Goal: Task Accomplishment & Management: Manage account settings

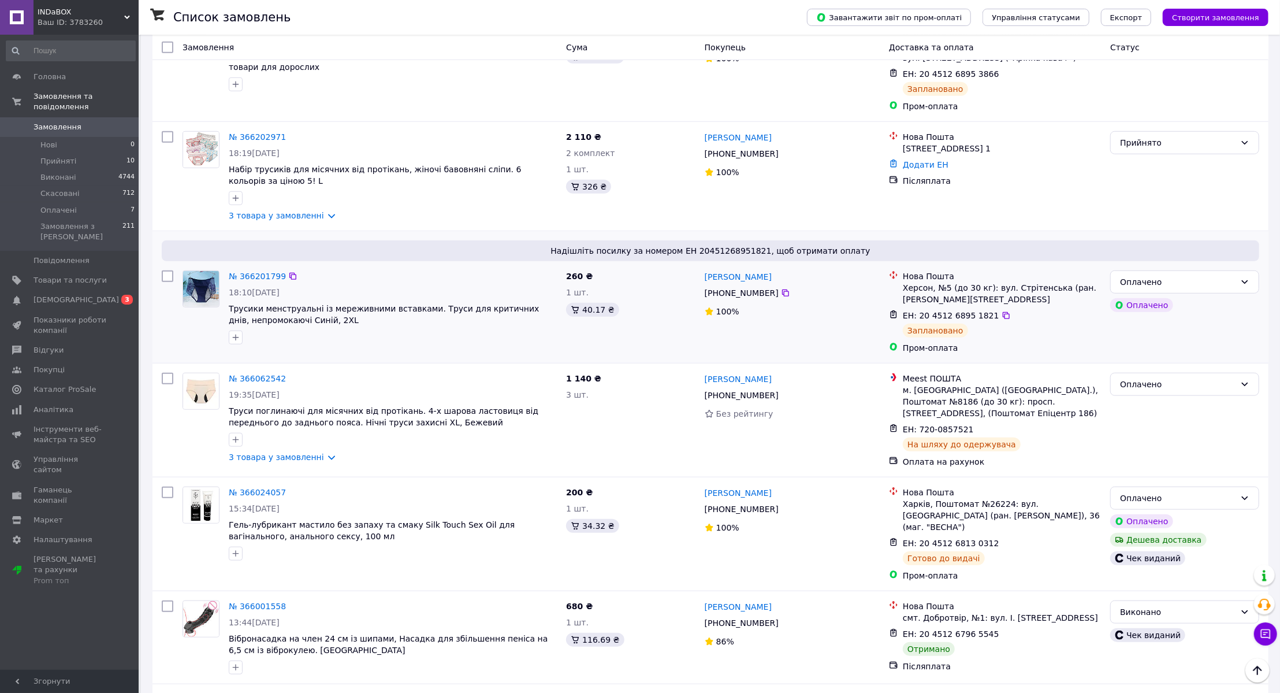
scroll to position [659, 0]
click at [565, 34] on div "Список замовлень" at bounding box center [478, 17] width 611 height 35
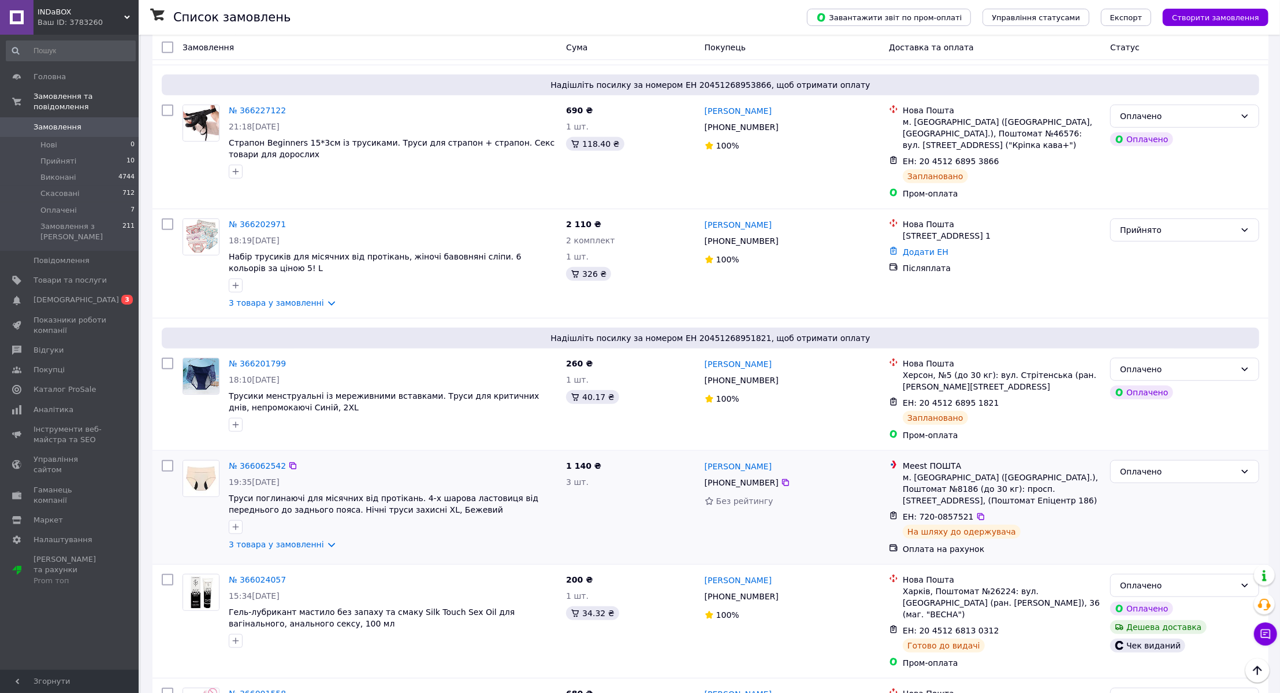
scroll to position [553, 0]
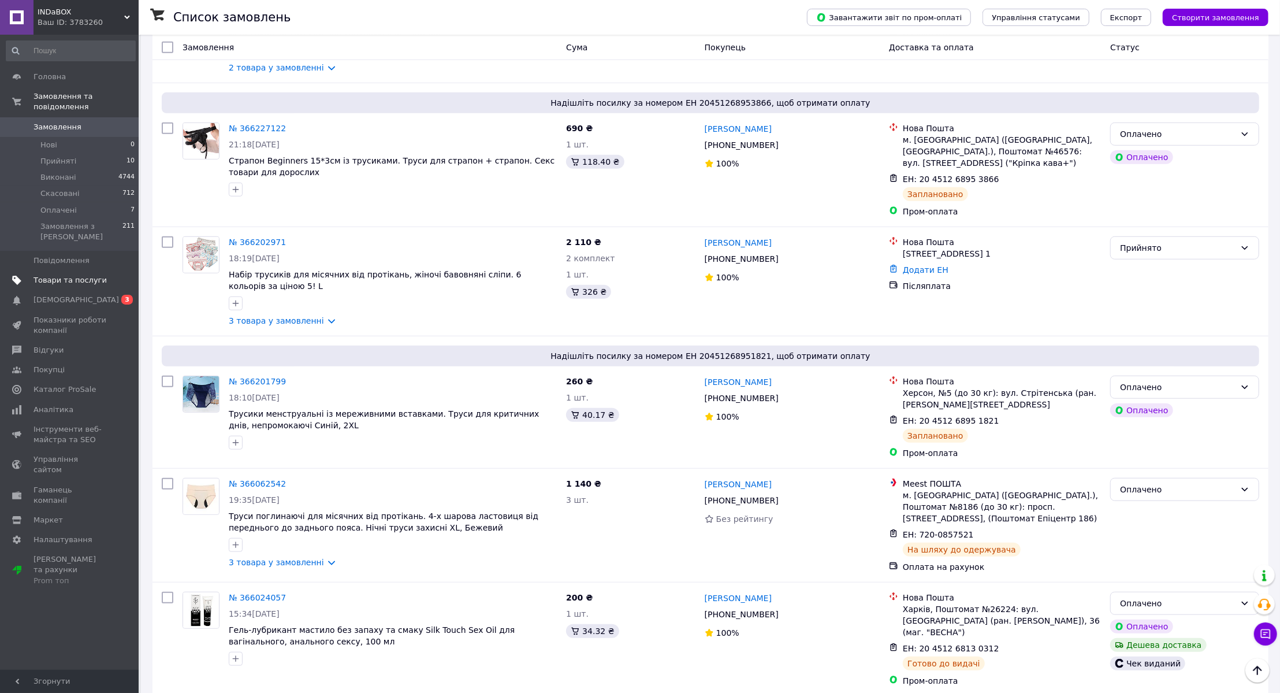
click at [86, 275] on span "Товари та послуги" at bounding box center [70, 280] width 73 height 10
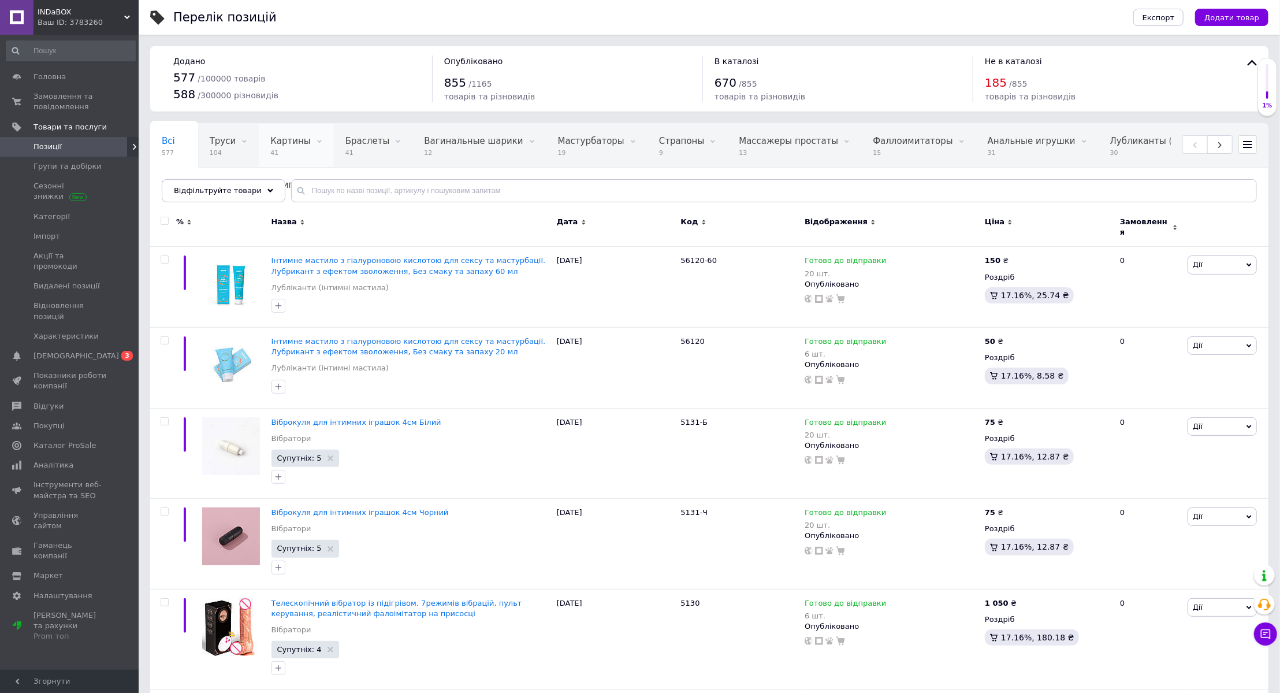
click at [287, 138] on span "Картины" at bounding box center [290, 141] width 40 height 10
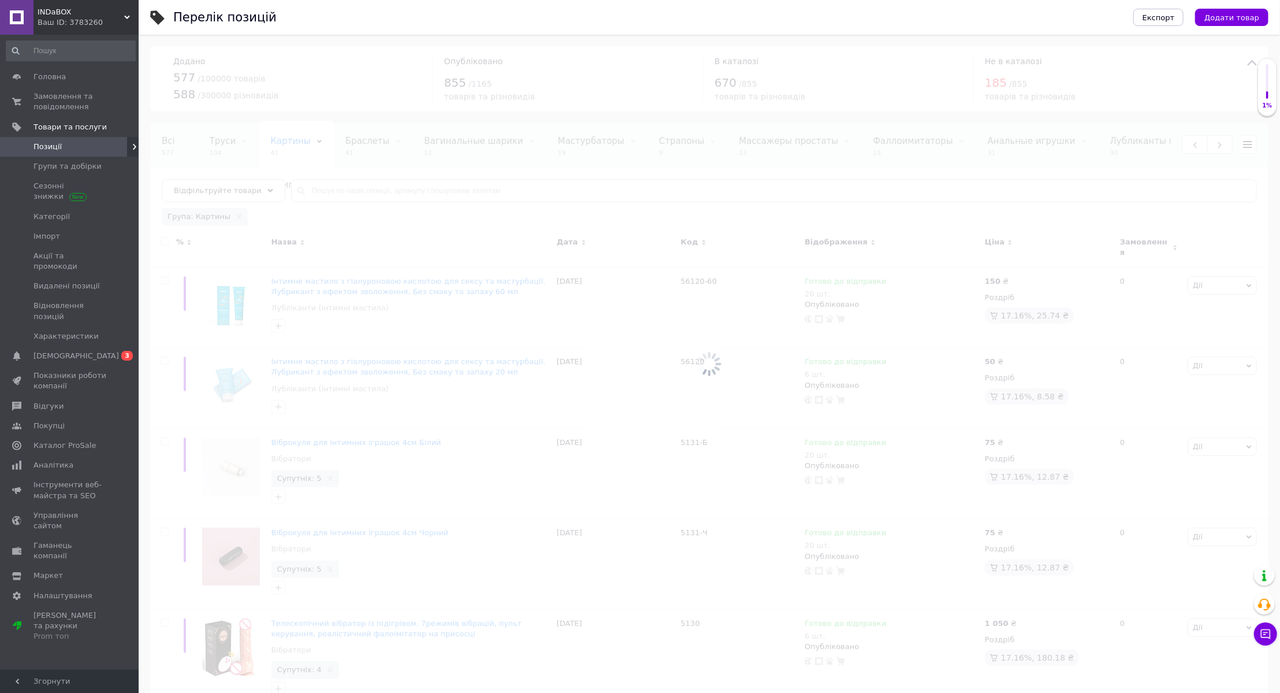
scroll to position [0, 109]
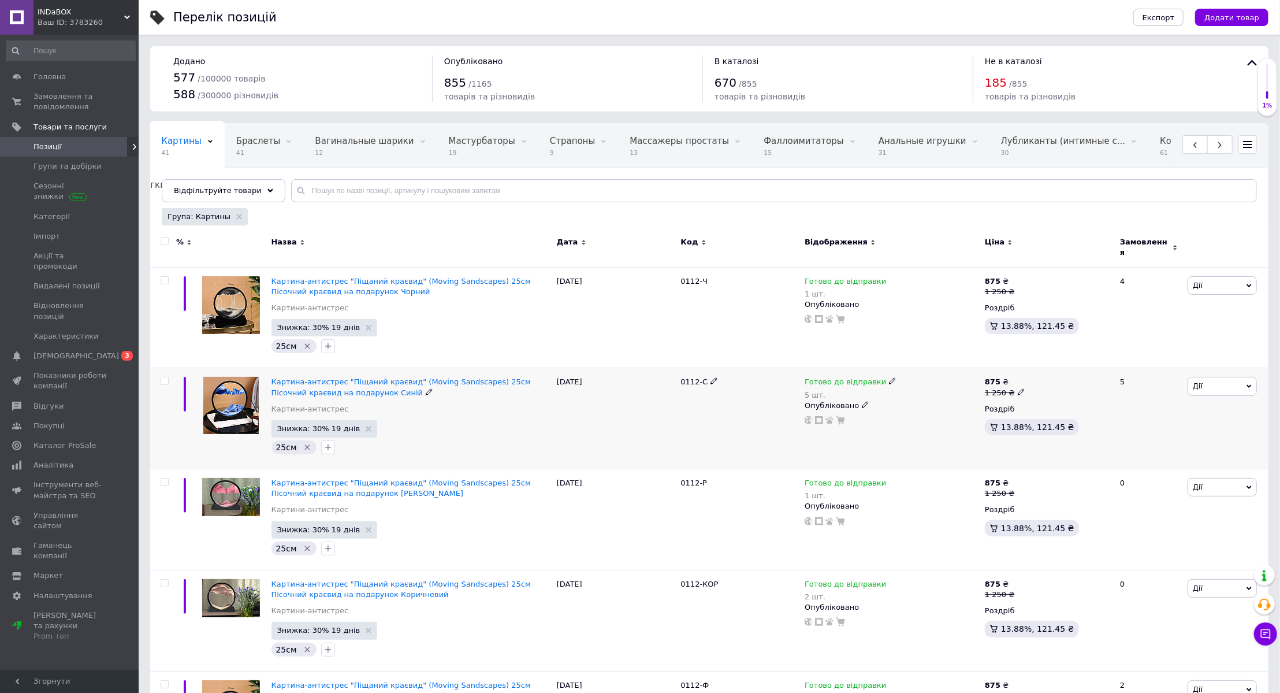
click at [878, 377] on div "Готово до відправки" at bounding box center [851, 382] width 92 height 10
click at [1016, 407] on div "Залишки 5 шт." at bounding box center [969, 421] width 144 height 36
click at [948, 417] on input "5" at bounding box center [941, 428] width 88 height 23
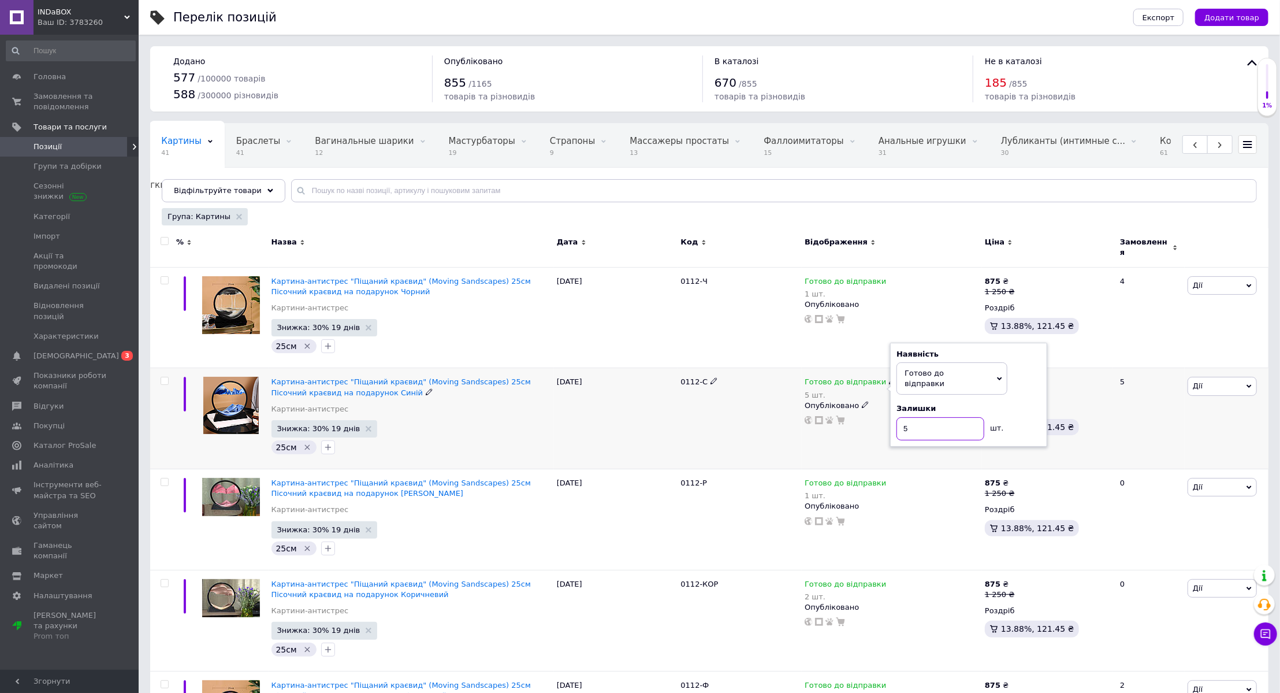
click at [948, 417] on input "5" at bounding box center [941, 428] width 88 height 23
type input "4"
click at [777, 433] on div "0112-С" at bounding box center [740, 418] width 124 height 101
click at [69, 101] on span "Замовлення та повідомлення" at bounding box center [70, 101] width 73 height 21
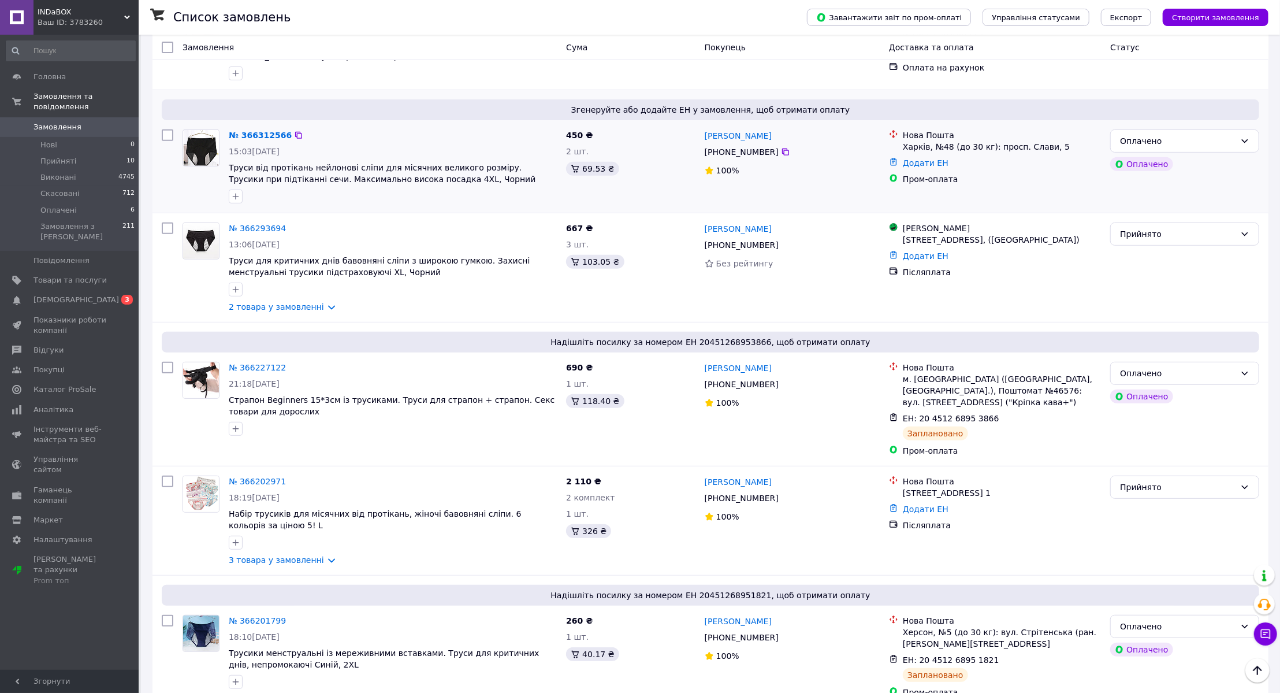
scroll to position [315, 0]
click at [84, 275] on span "Товари та послуги" at bounding box center [70, 280] width 73 height 10
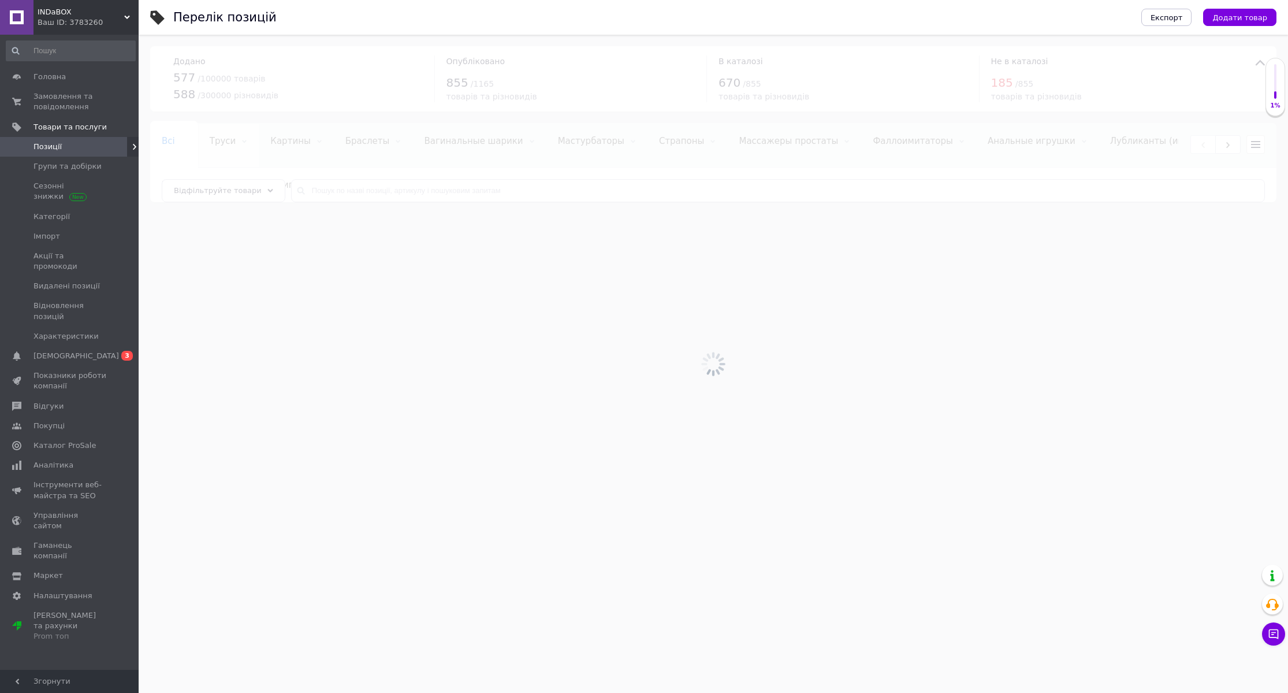
click at [0, 0] on span "0" at bounding box center [0, 0] width 0 height 0
click at [220, 147] on div at bounding box center [714, 364] width 1150 height 658
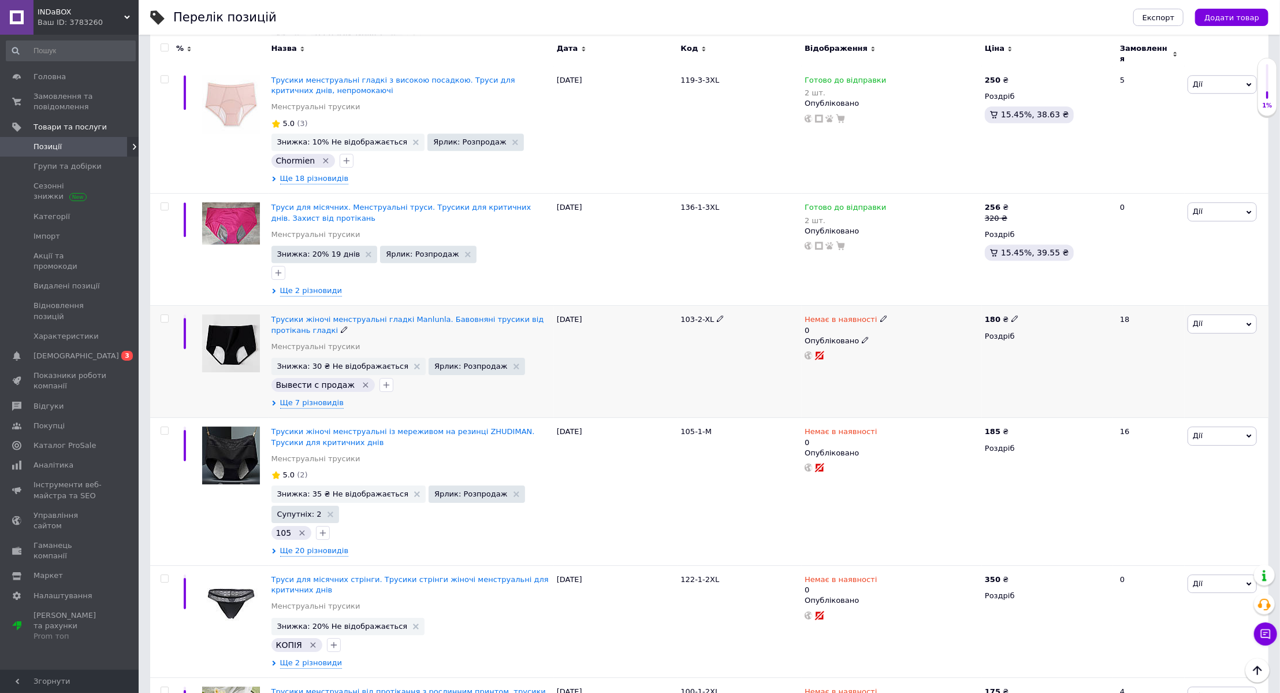
scroll to position [2878, 0]
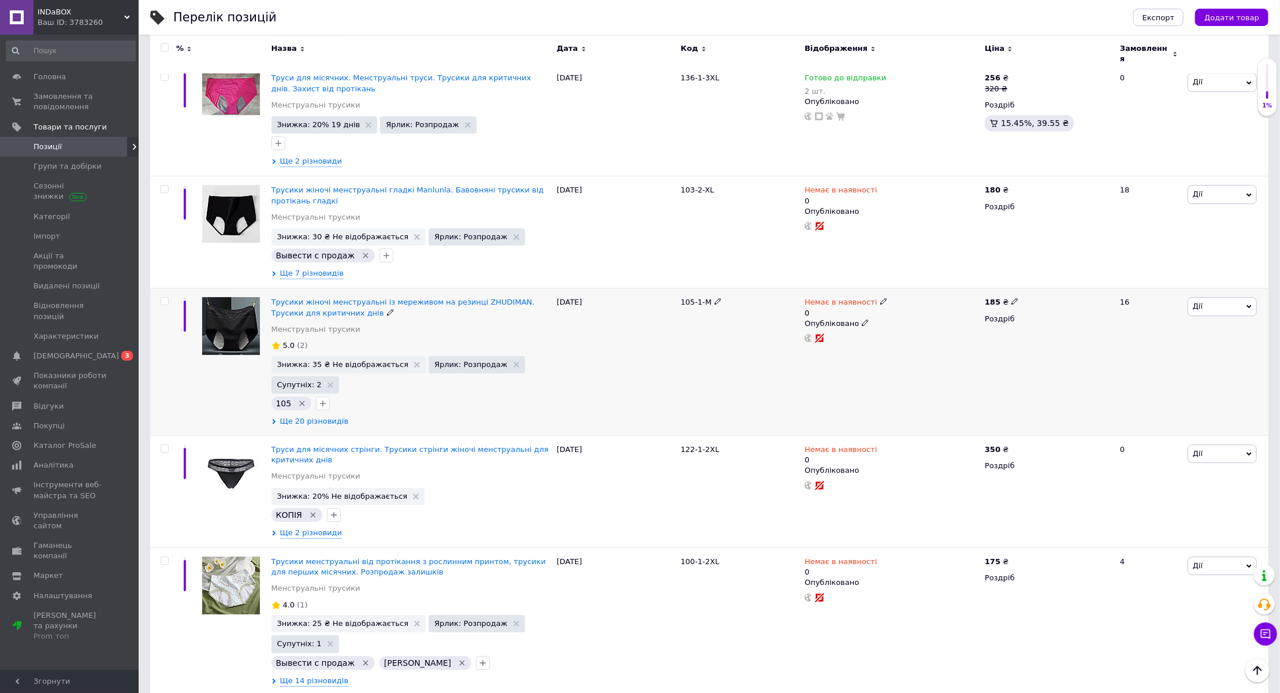
click at [310, 416] on span "Ще 20 різновидів" at bounding box center [314, 421] width 69 height 10
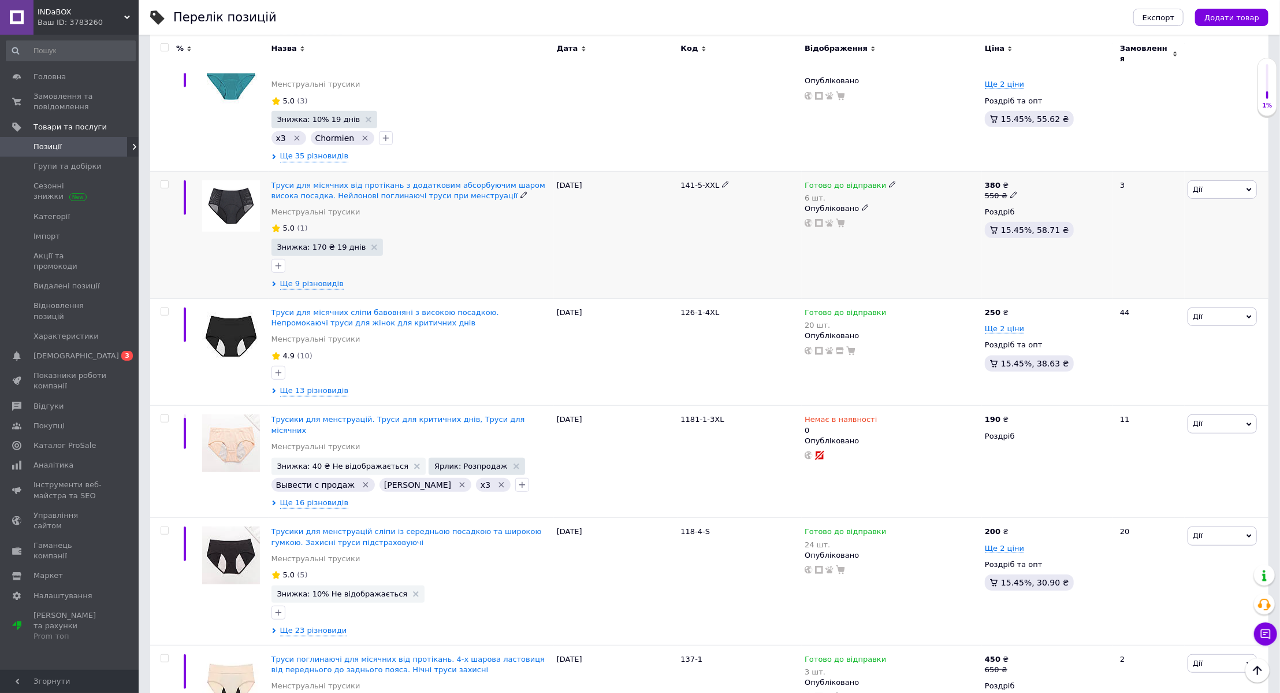
scroll to position [304, 0]
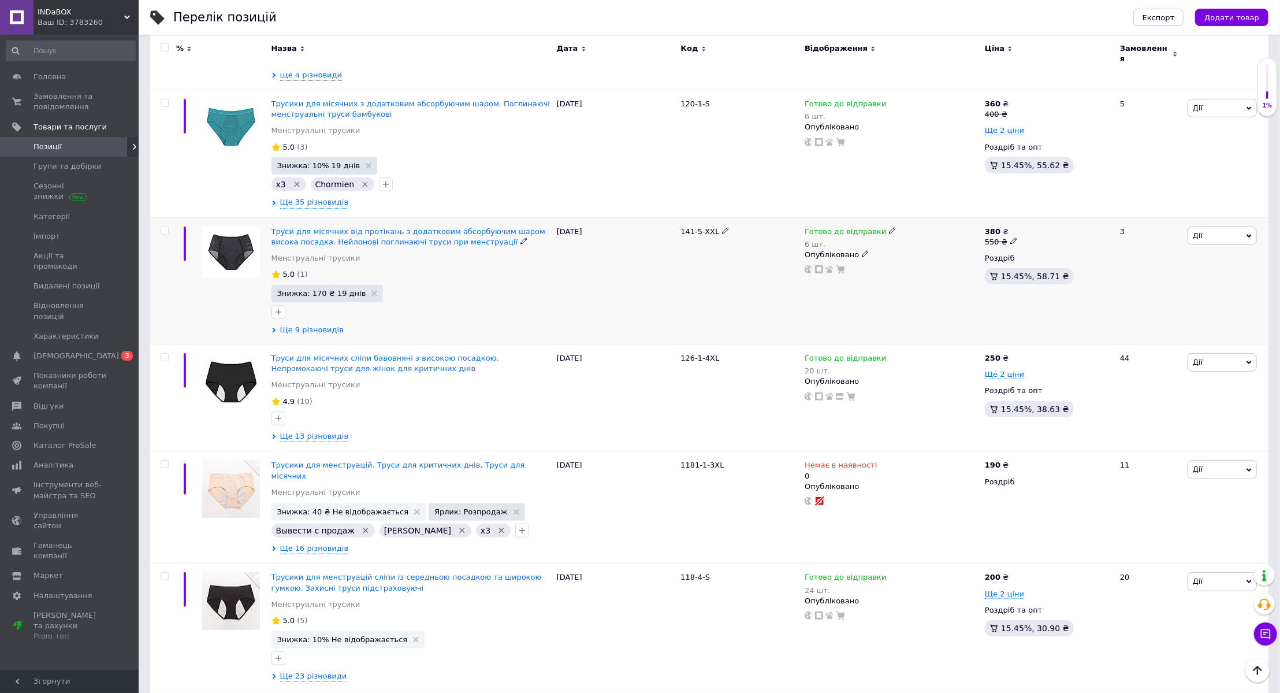
click at [298, 325] on span "Ще 9 різновидів" at bounding box center [312, 330] width 64 height 10
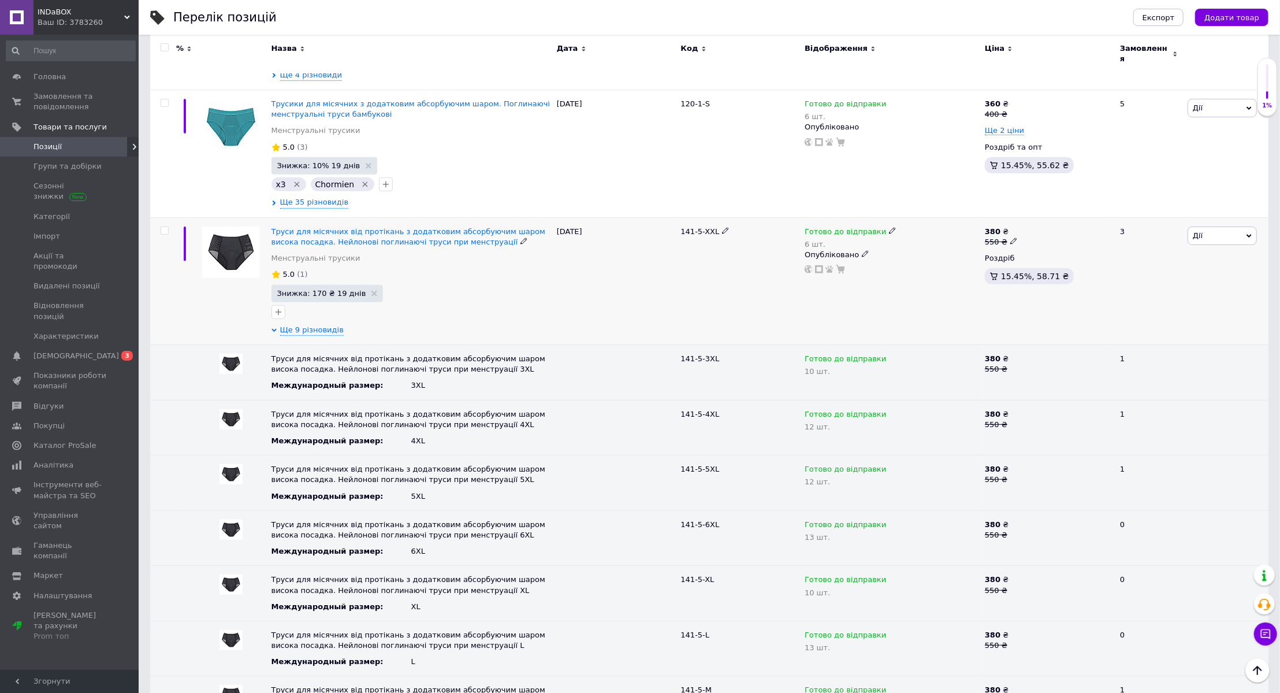
click at [889, 227] on icon at bounding box center [892, 230] width 7 height 7
click at [1010, 253] on div "Залишки 6 шт." at bounding box center [969, 271] width 144 height 36
click at [947, 266] on input "6" at bounding box center [941, 277] width 88 height 23
type input "5"
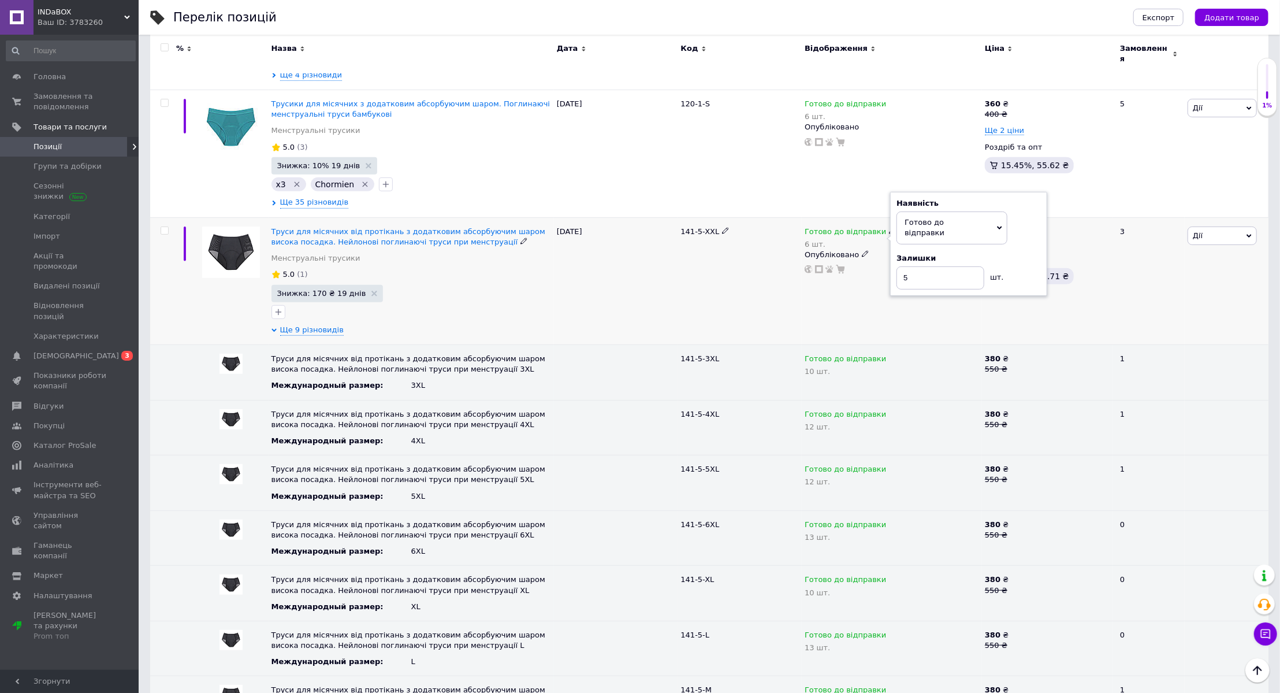
click at [680, 300] on div "141-5-XXL" at bounding box center [740, 281] width 124 height 128
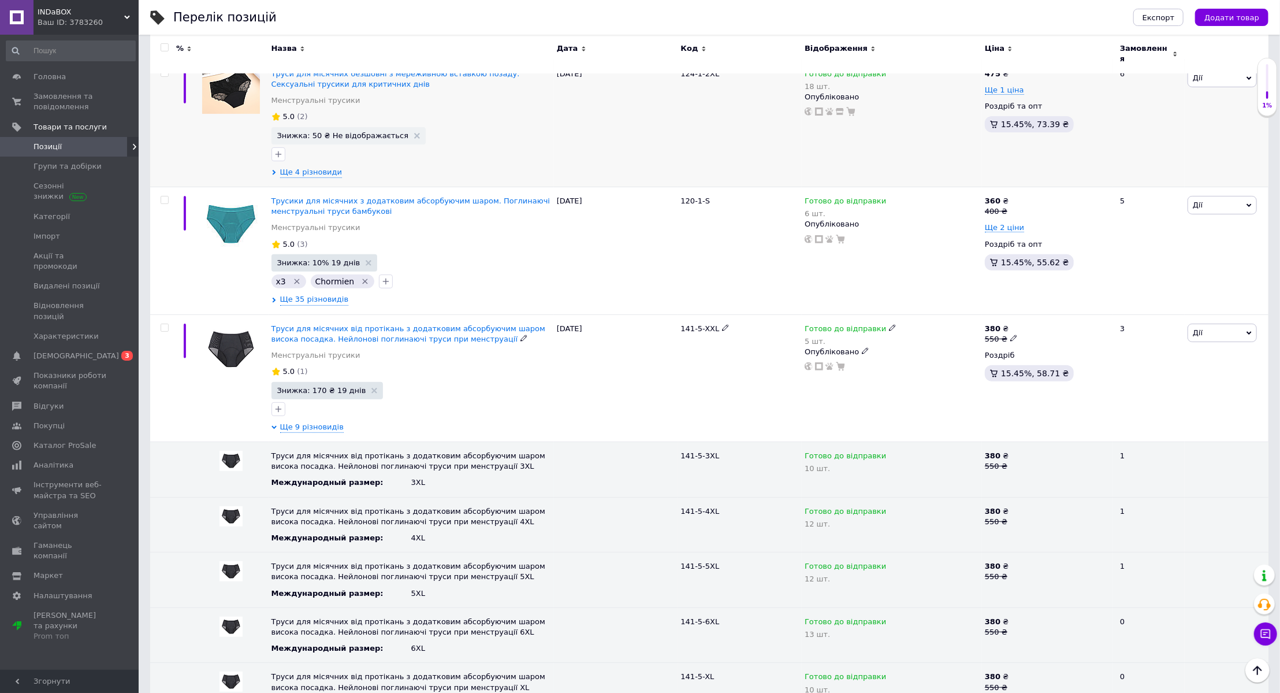
scroll to position [42, 0]
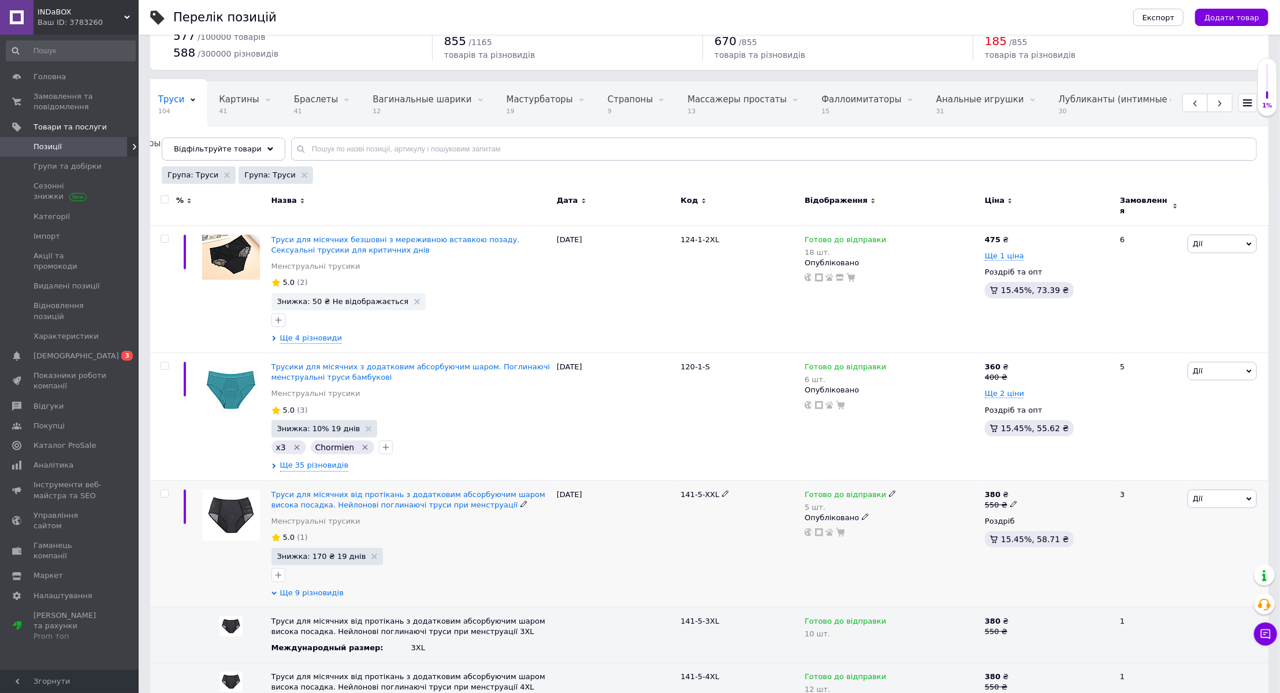
click at [304, 588] on span "Ще 9 різновидів" at bounding box center [312, 593] width 64 height 10
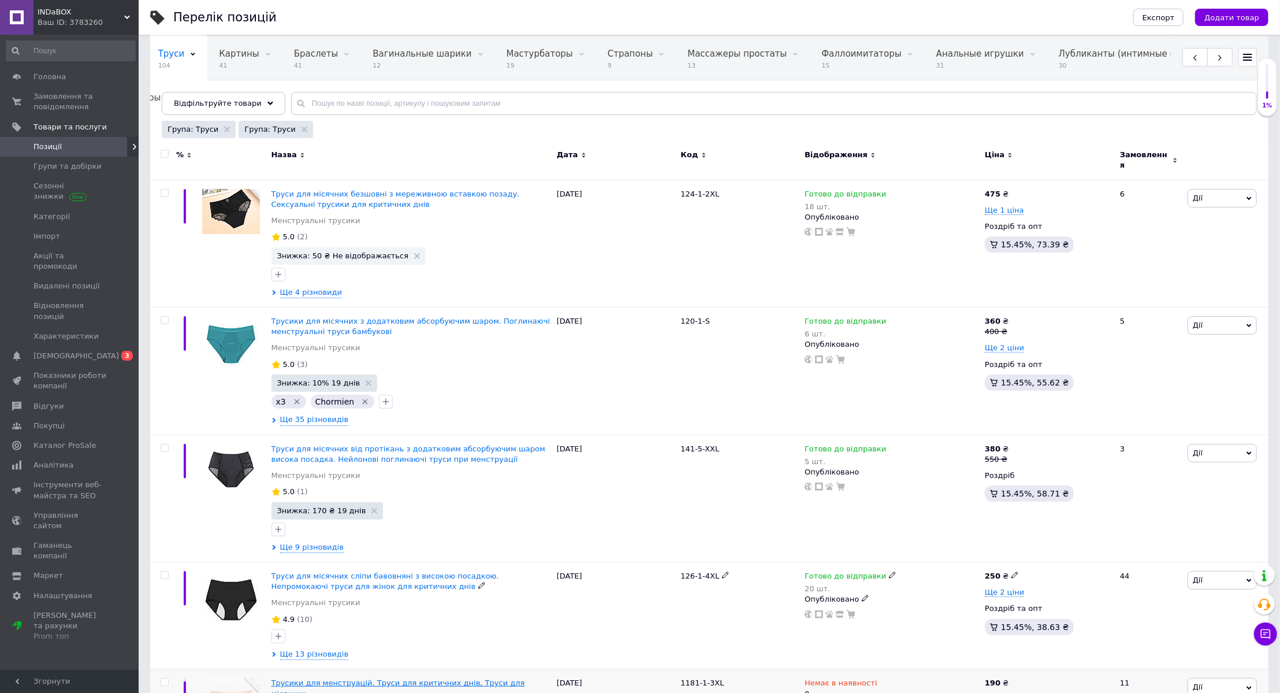
scroll to position [199, 0]
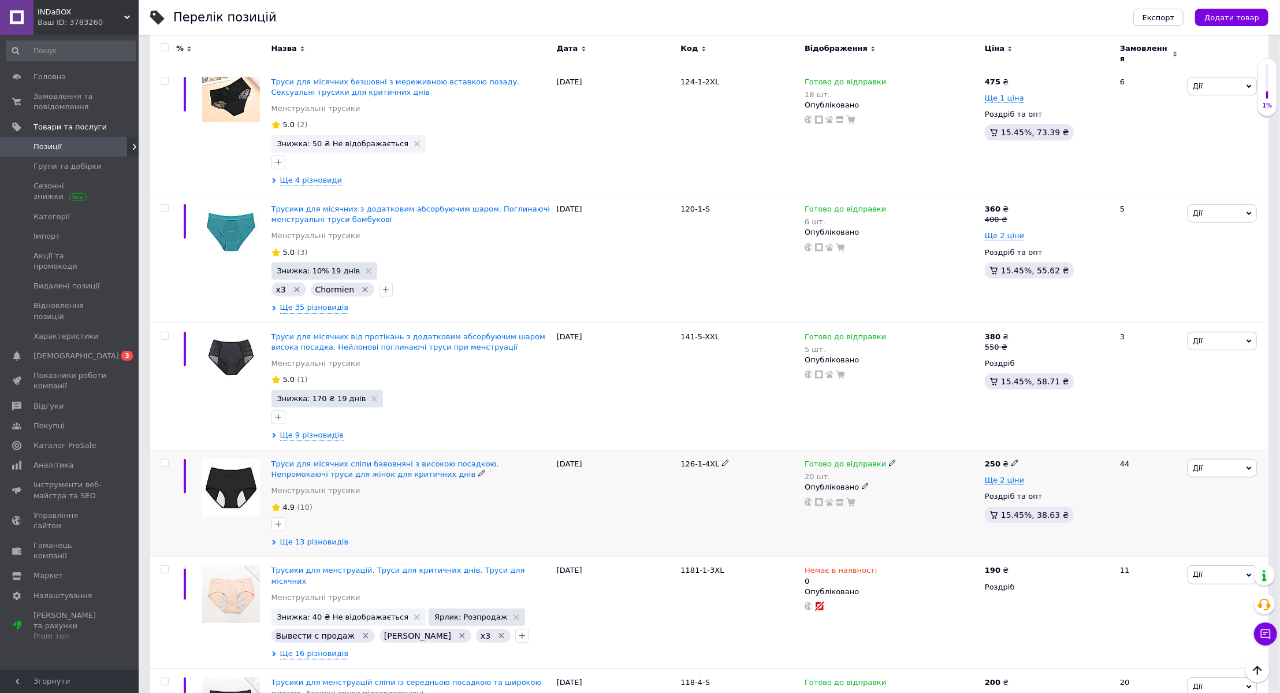
click at [314, 537] on span "Ще 13 різновидів" at bounding box center [314, 542] width 69 height 10
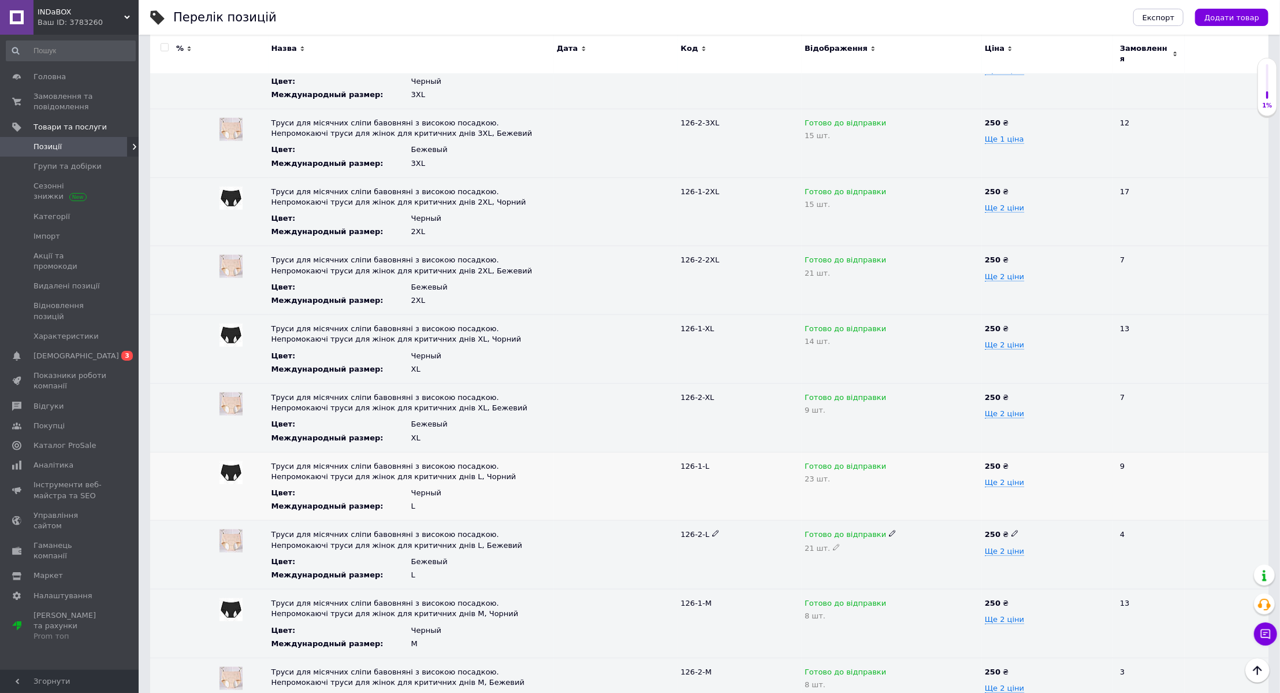
scroll to position [777, 0]
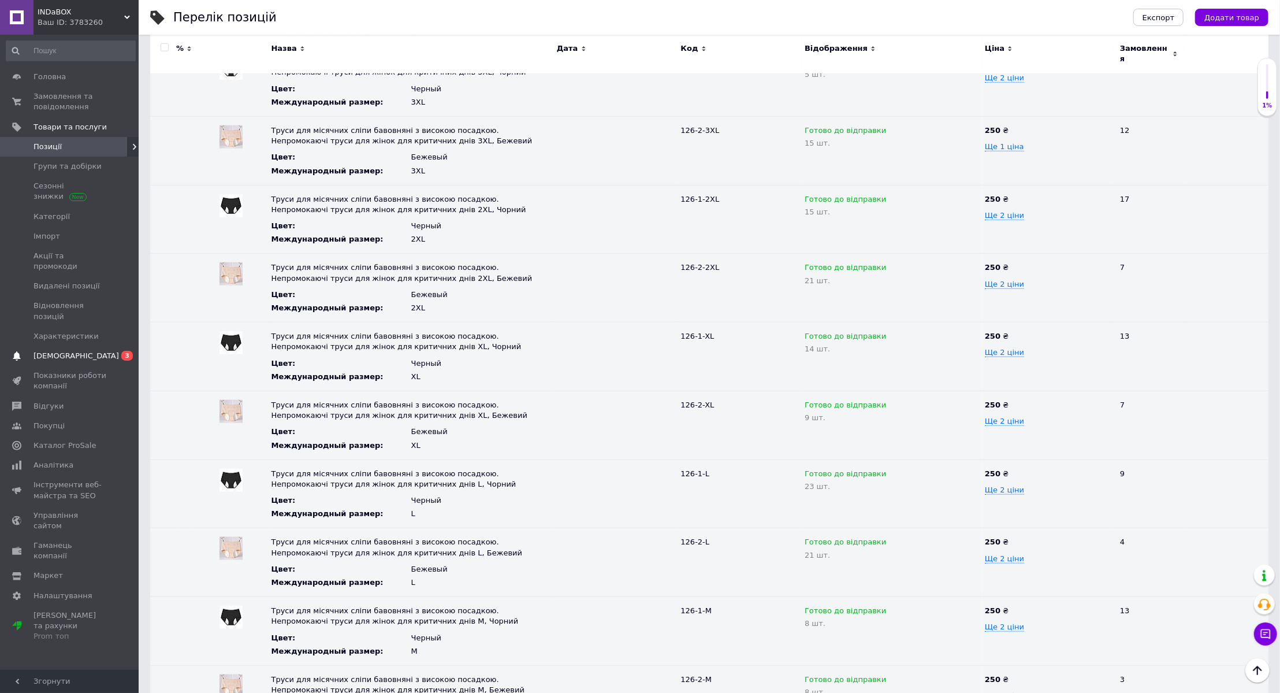
click at [98, 346] on link "[DEMOGRAPHIC_DATA] 0 3" at bounding box center [71, 356] width 142 height 20
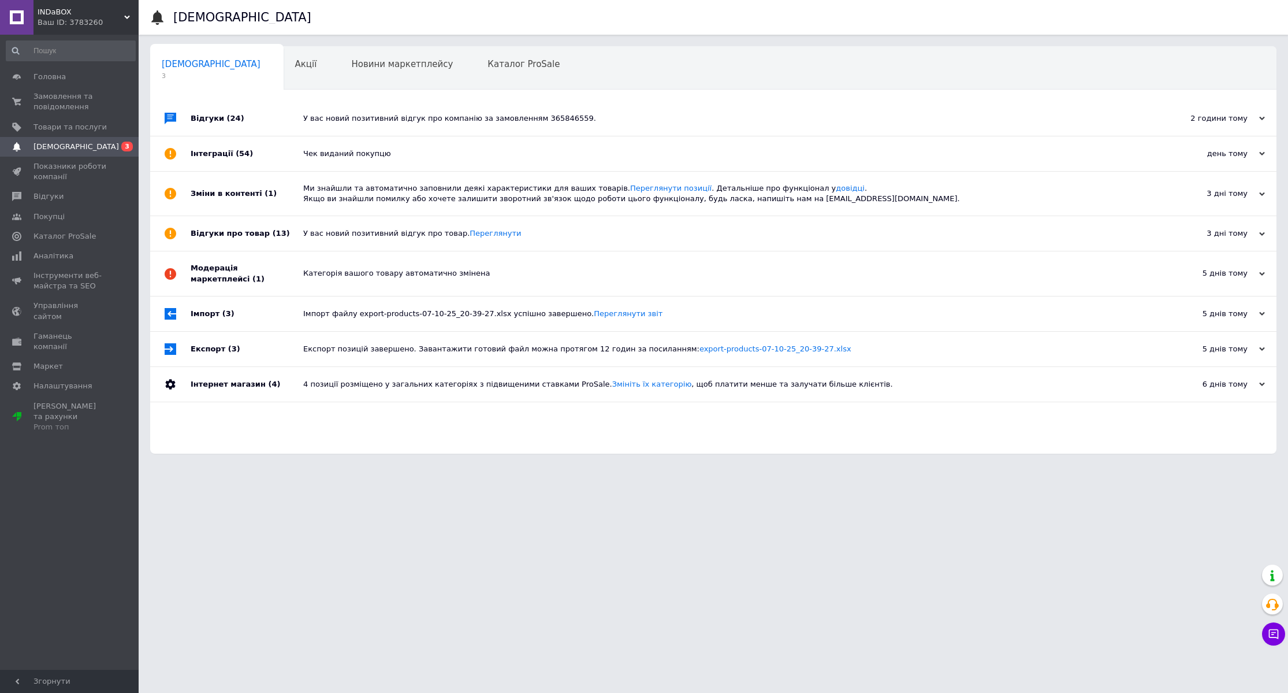
click at [233, 122] on span "(24)" at bounding box center [235, 118] width 17 height 9
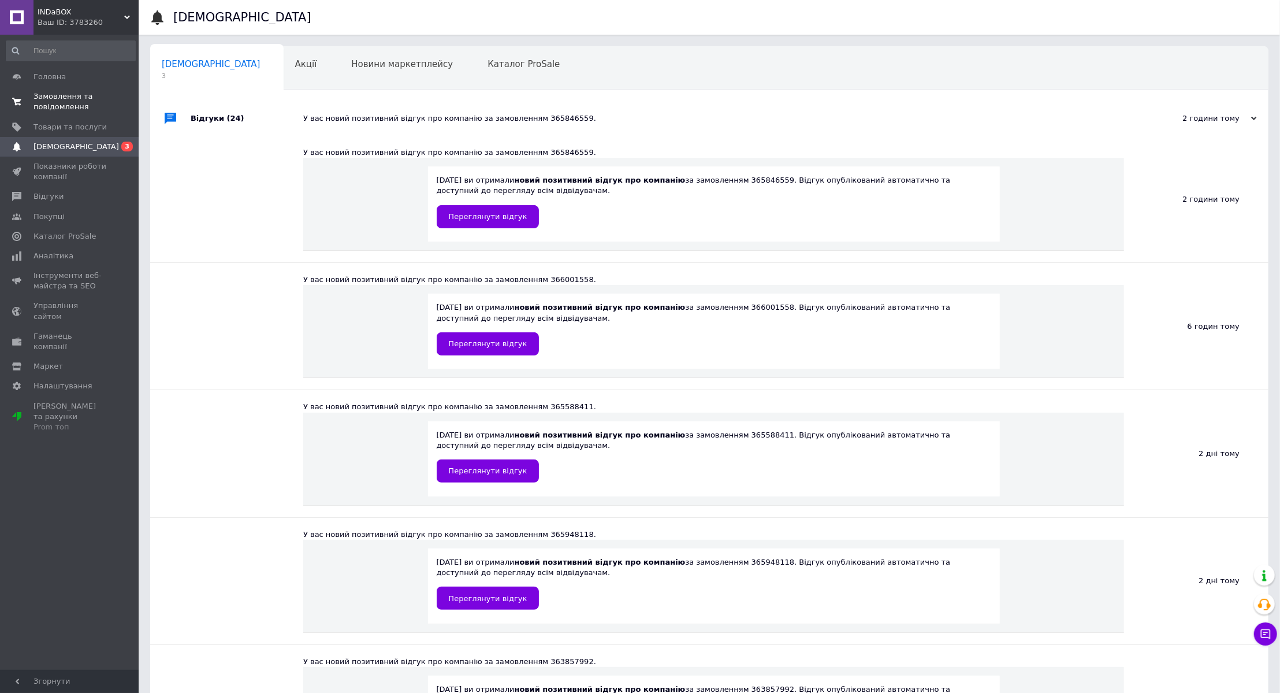
click at [58, 92] on span "Замовлення та повідомлення" at bounding box center [70, 101] width 73 height 21
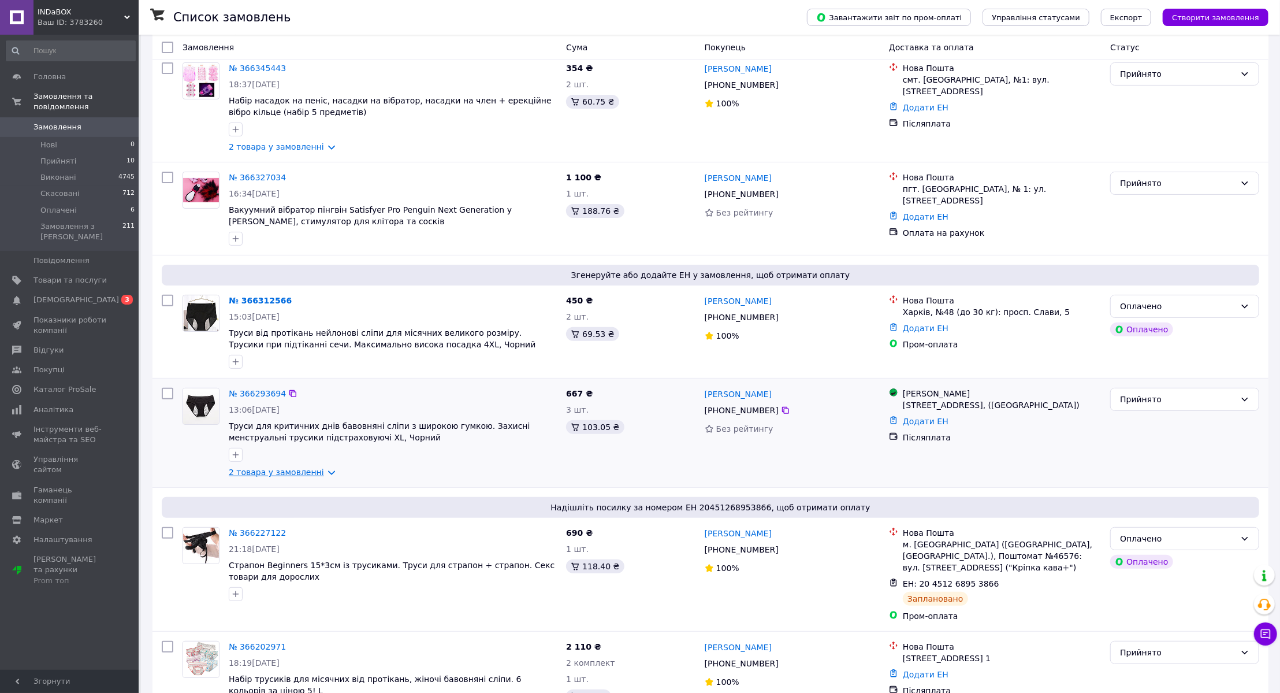
scroll to position [157, 0]
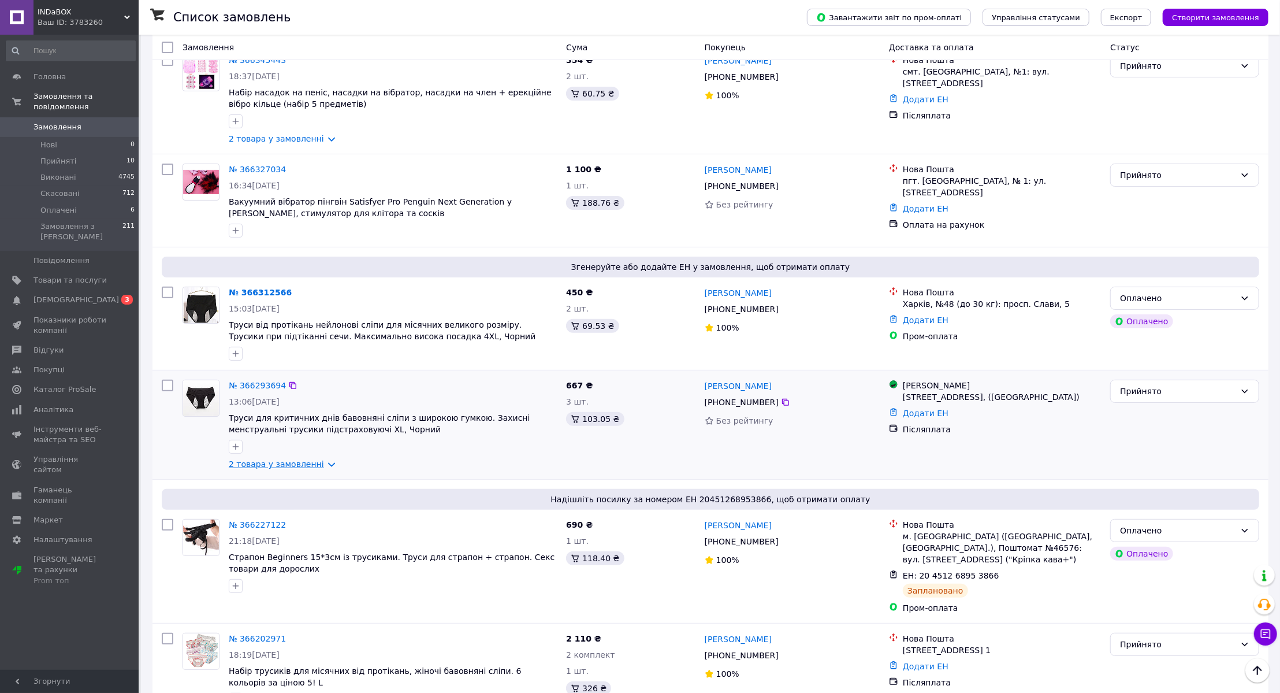
click at [317, 466] on link "2 товара у замовленні" at bounding box center [276, 463] width 95 height 9
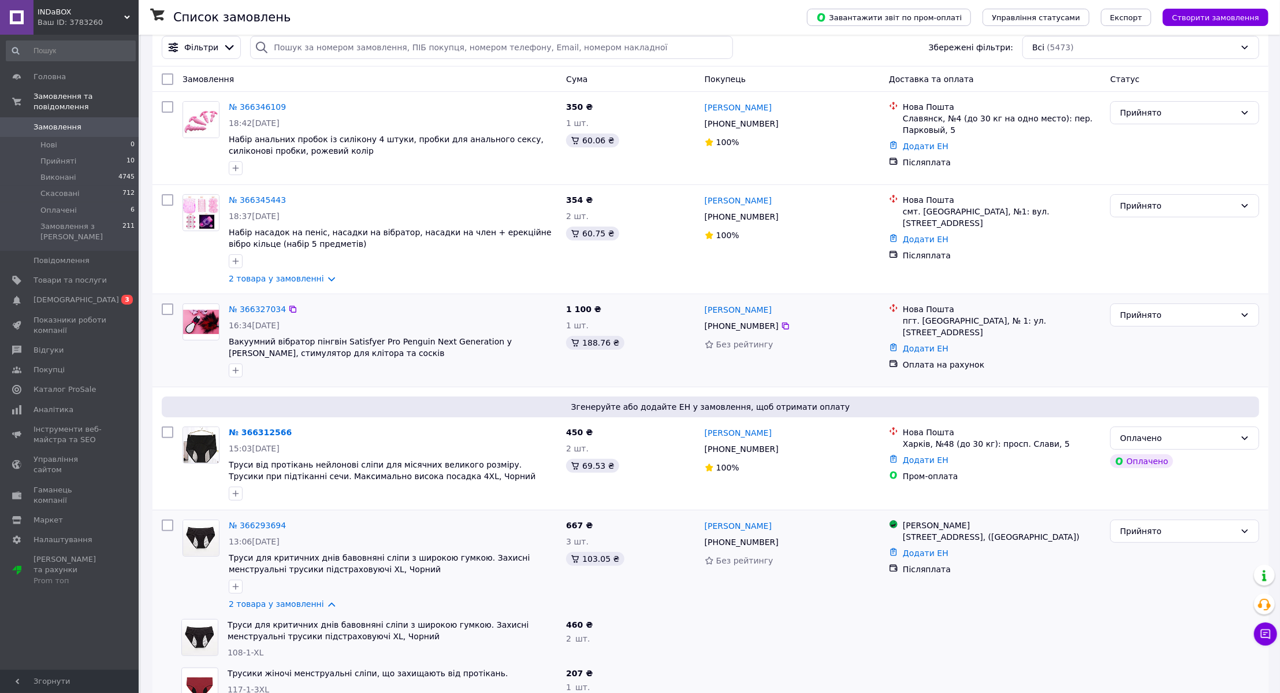
scroll to position [0, 0]
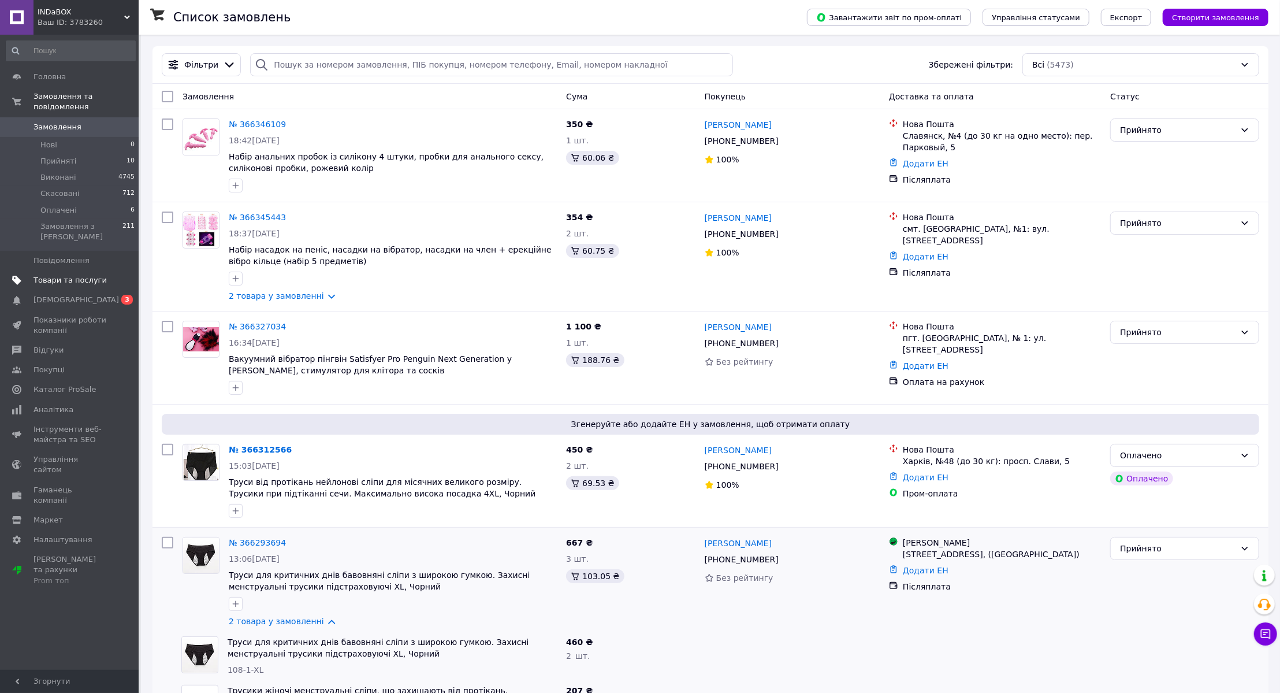
click at [77, 275] on span "Товари та послуги" at bounding box center [70, 280] width 73 height 10
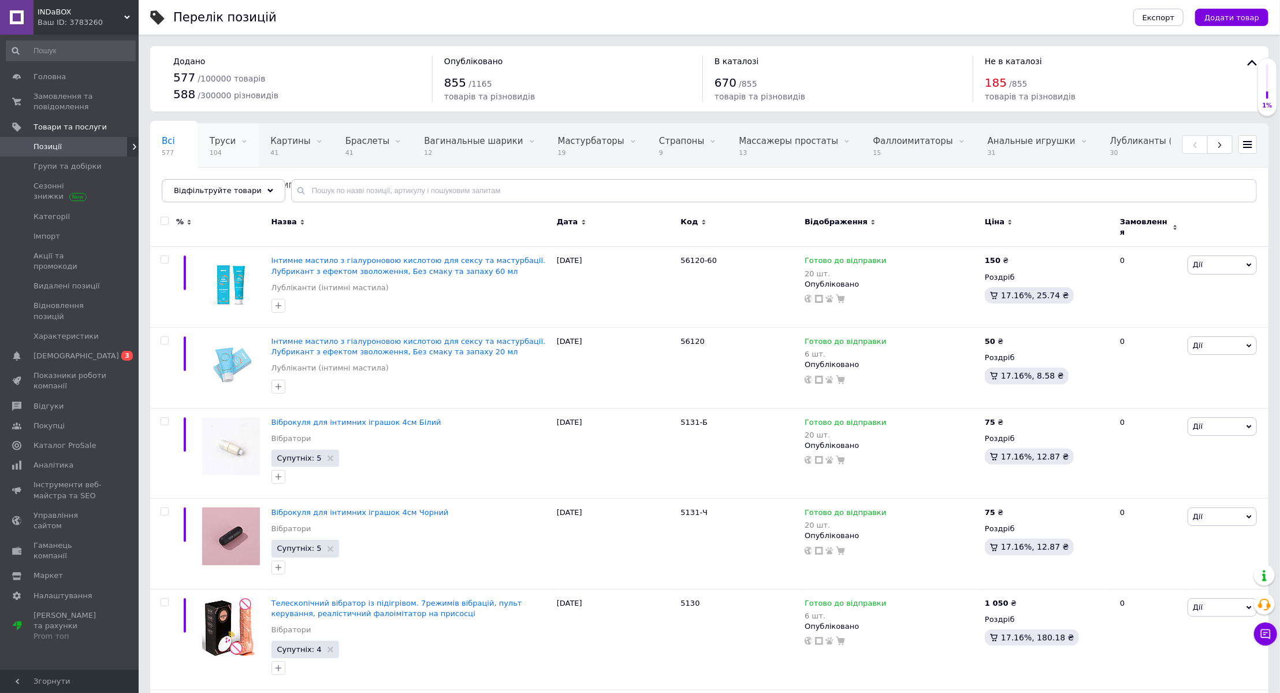
click at [220, 144] on span "Труси" at bounding box center [223, 141] width 27 height 10
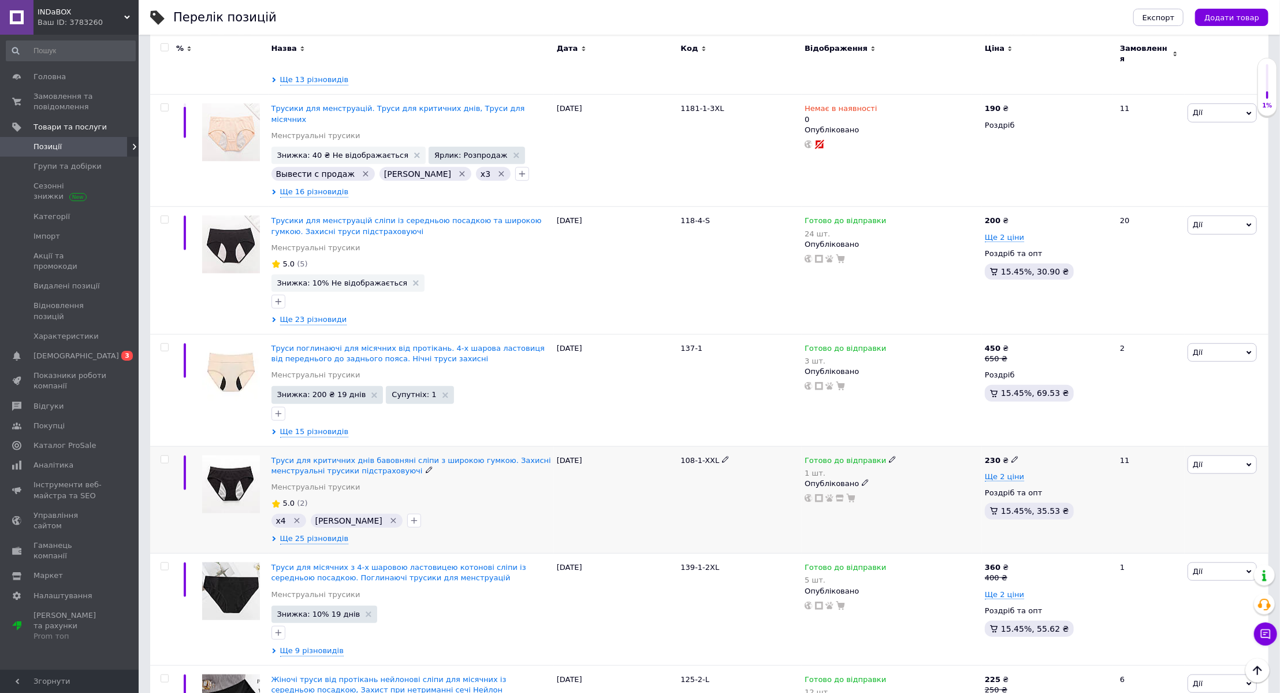
scroll to position [735, 0]
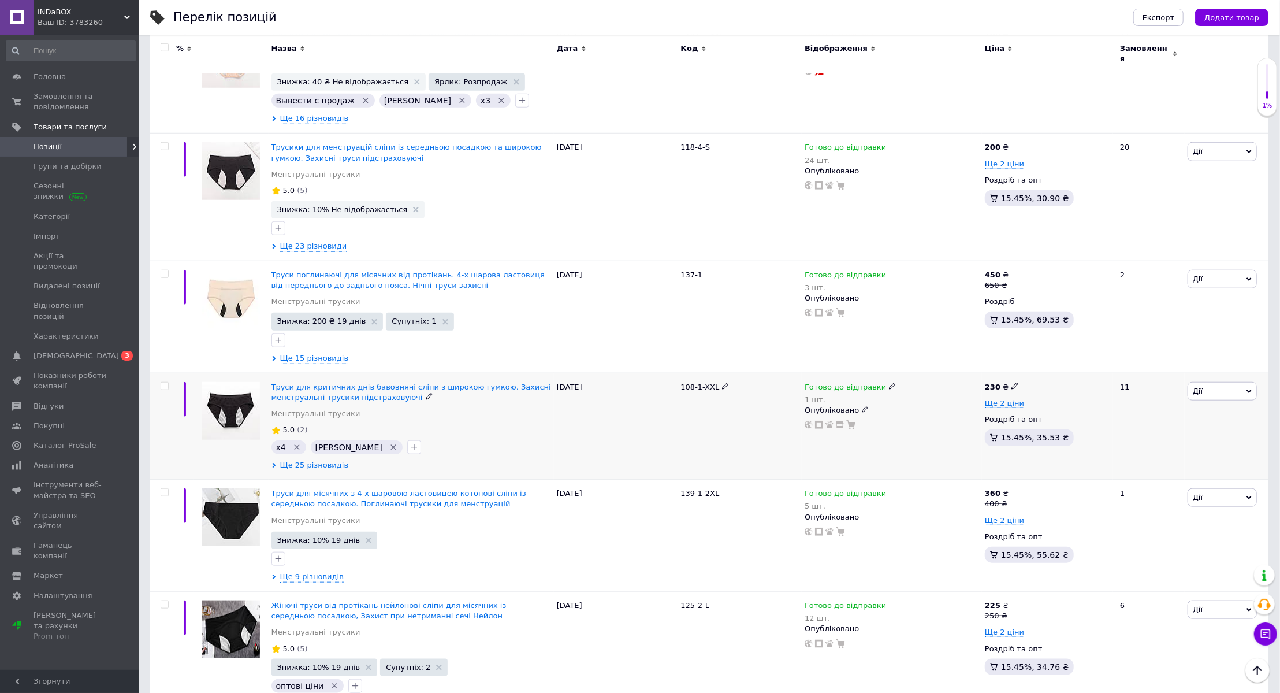
click at [310, 460] on span "Ще 25 різновидів" at bounding box center [314, 465] width 69 height 10
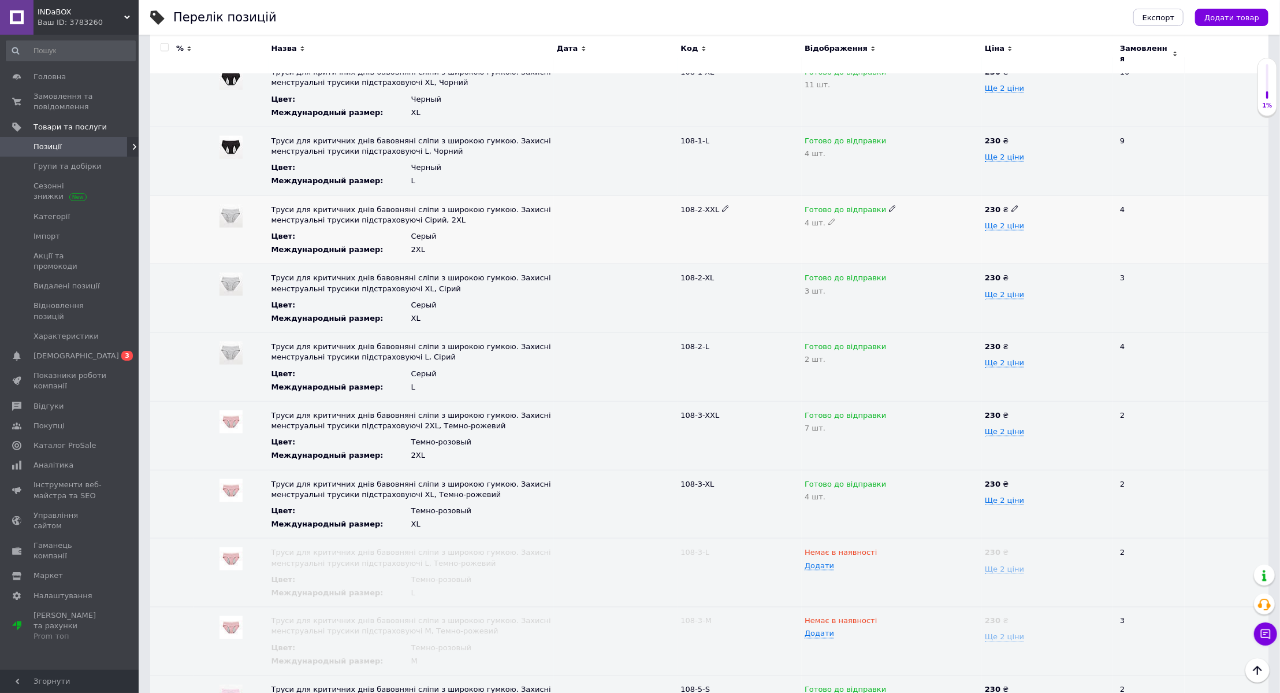
scroll to position [1155, 0]
click at [57, 105] on span "Замовлення та повідомлення" at bounding box center [70, 101] width 73 height 21
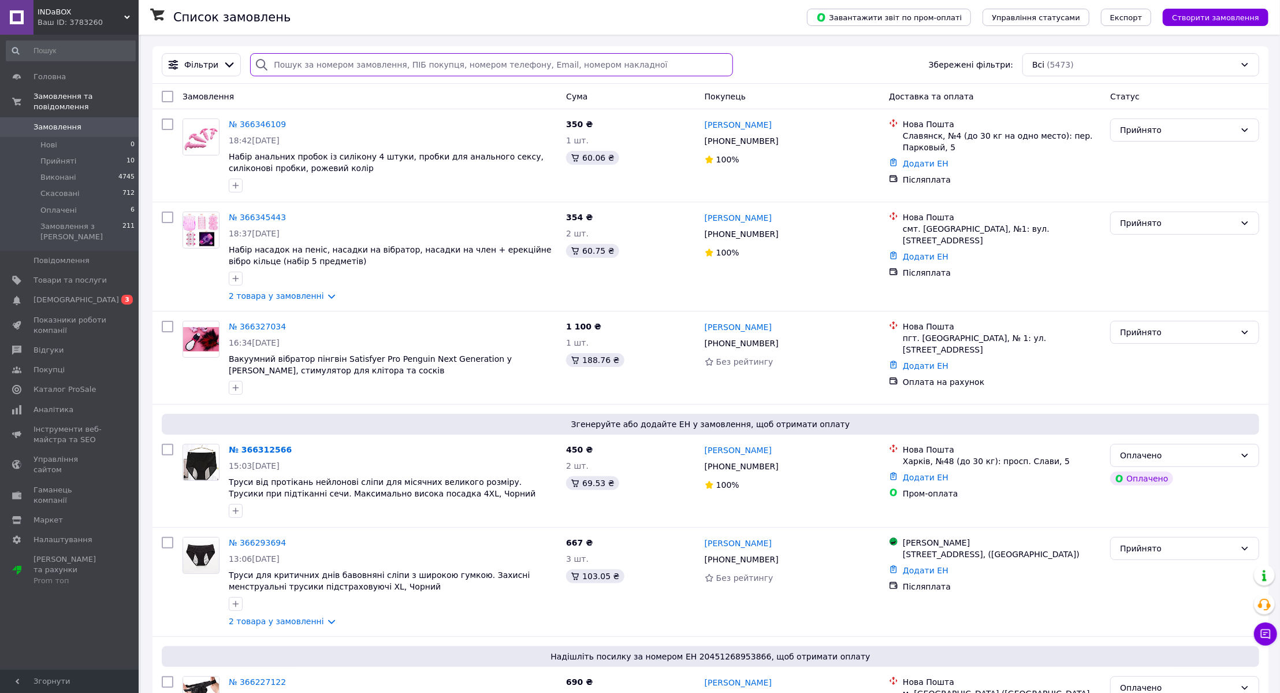
click at [303, 62] on input "search" at bounding box center [491, 64] width 483 height 23
paste input "20451267315527"
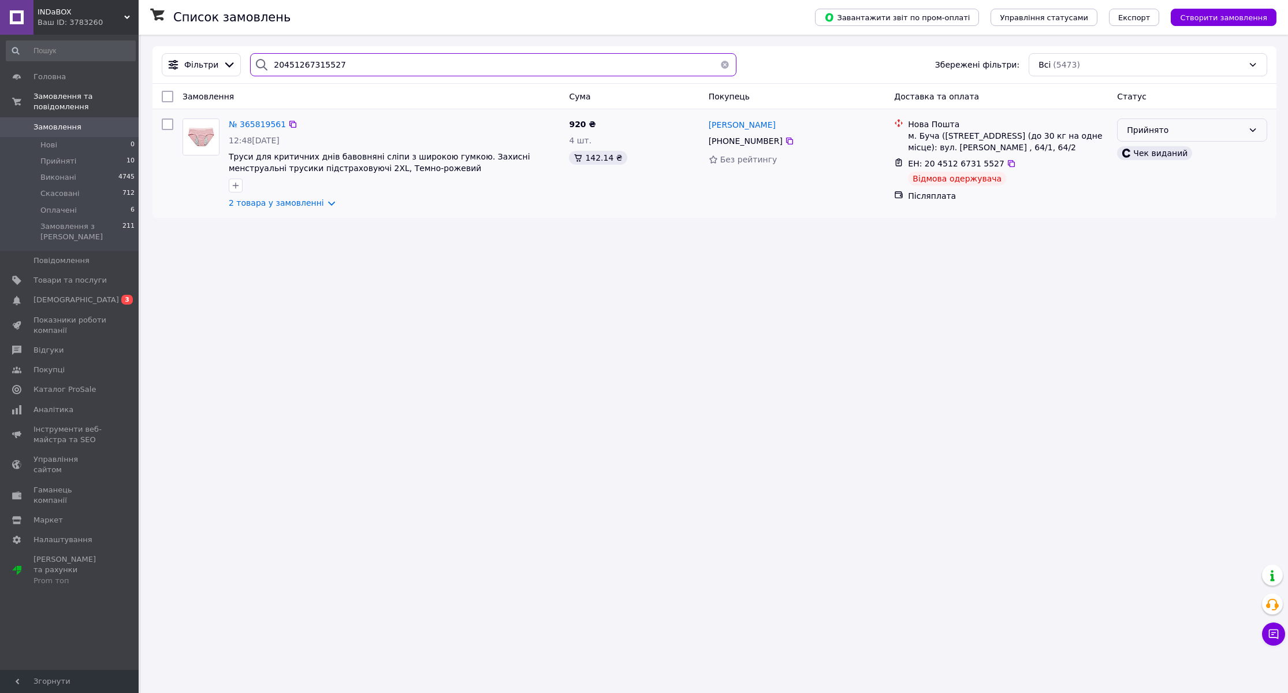
type input "20451267315527"
click at [1202, 132] on div "Прийнято" at bounding box center [1185, 130] width 117 height 13
click at [168, 123] on input "checkbox" at bounding box center [168, 124] width 12 height 12
checkbox input "true"
click at [225, 99] on span "Дії для 1 замовлення" at bounding box center [219, 97] width 84 height 12
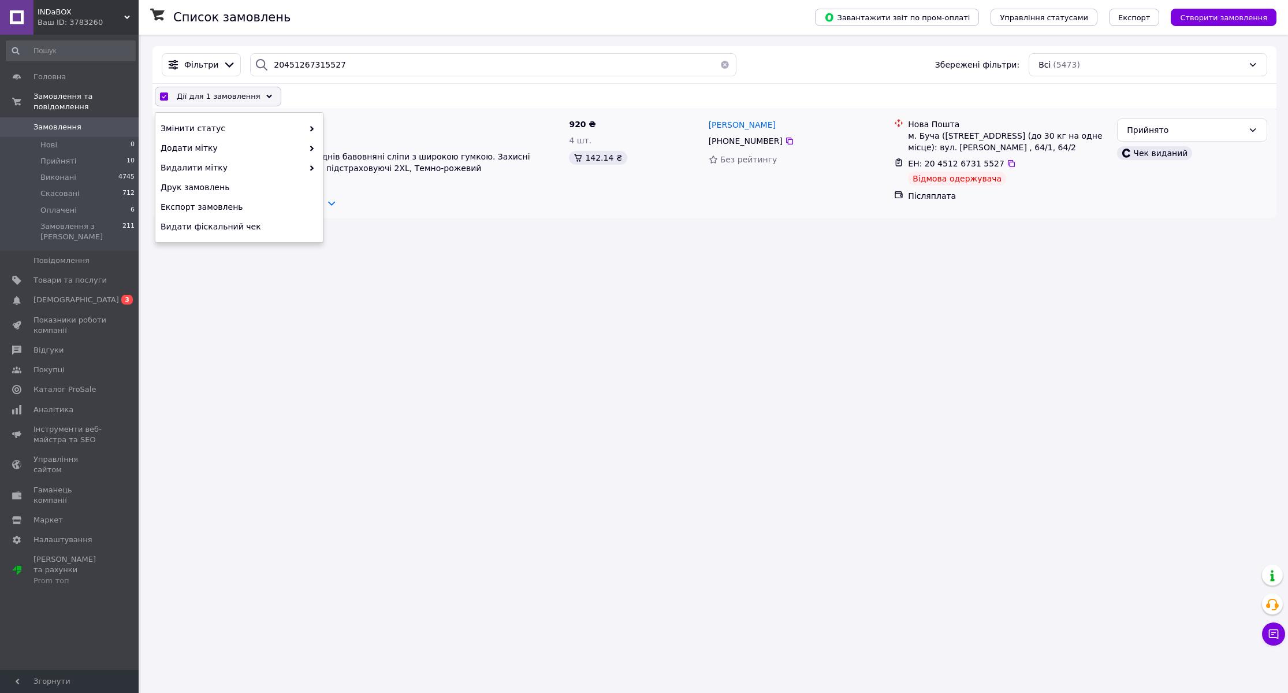
click at [412, 114] on div "№ 365819561 12:48[DATE] Труси для критичних днів бавовняні сліпи з широкою гумк…" at bounding box center [394, 163] width 340 height 99
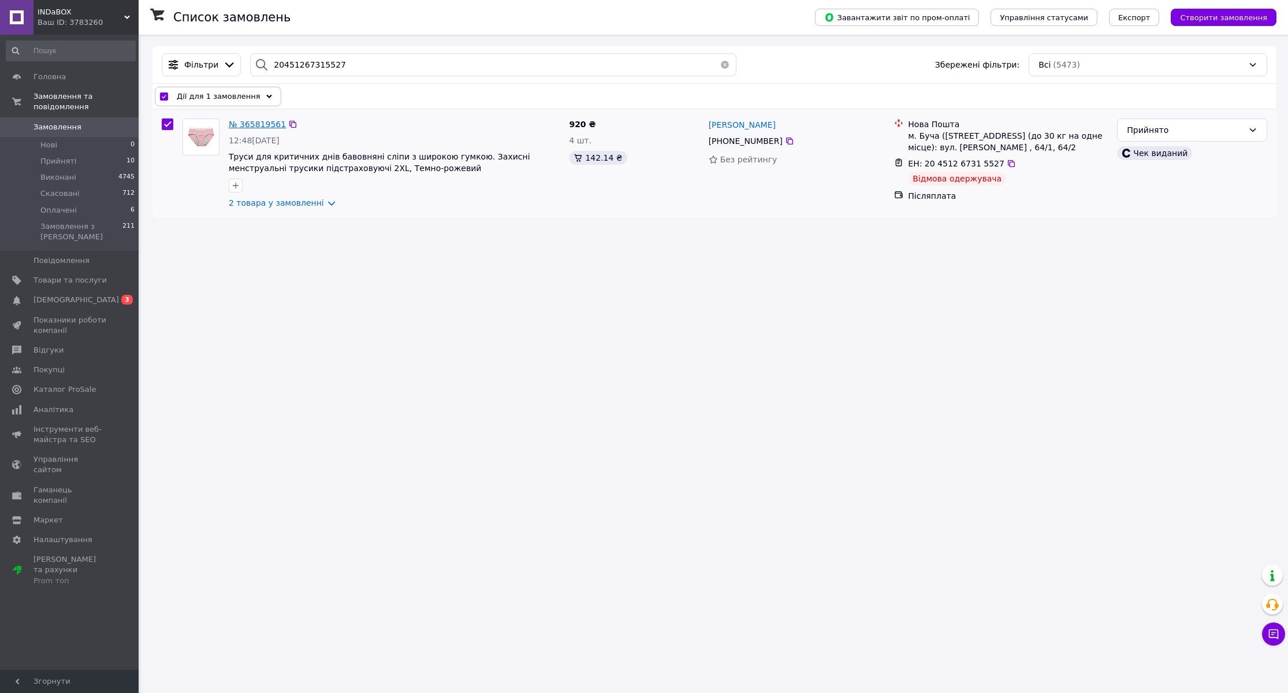
click at [259, 127] on span "№ 365819561" at bounding box center [257, 124] width 57 height 9
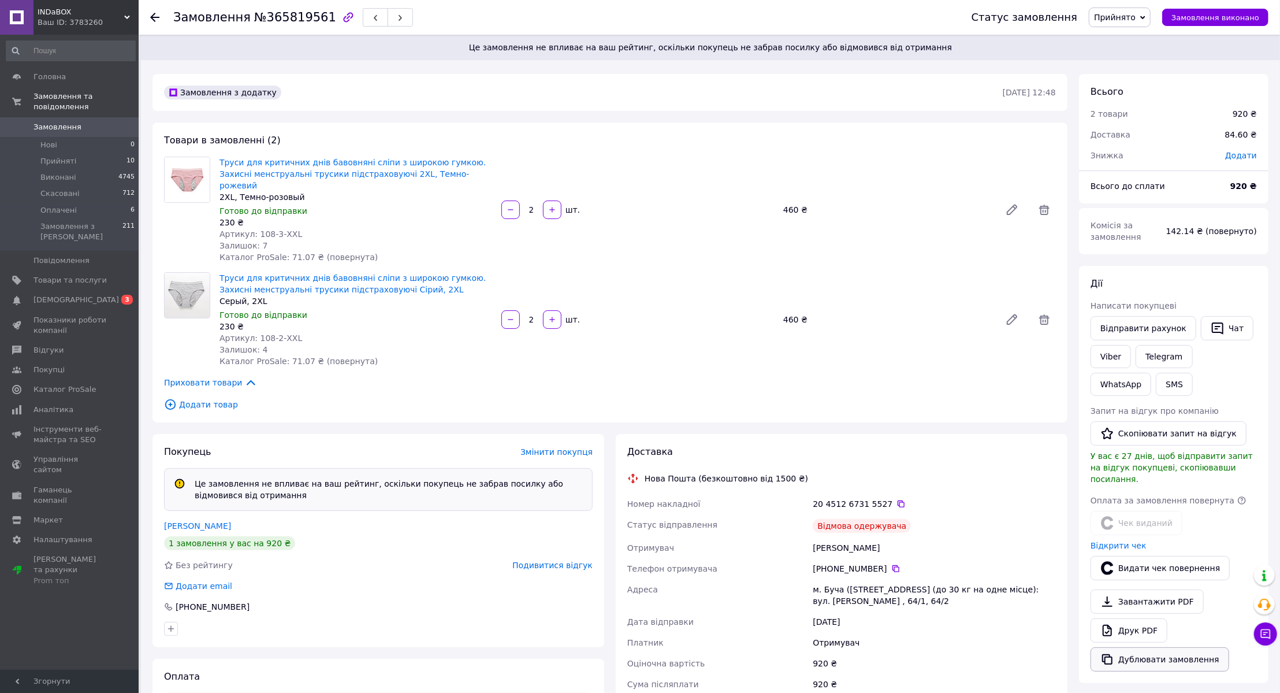
click at [1132, 652] on button "Дублювати замовлення" at bounding box center [1160, 659] width 139 height 24
click at [57, 122] on span "Замовлення" at bounding box center [58, 127] width 48 height 10
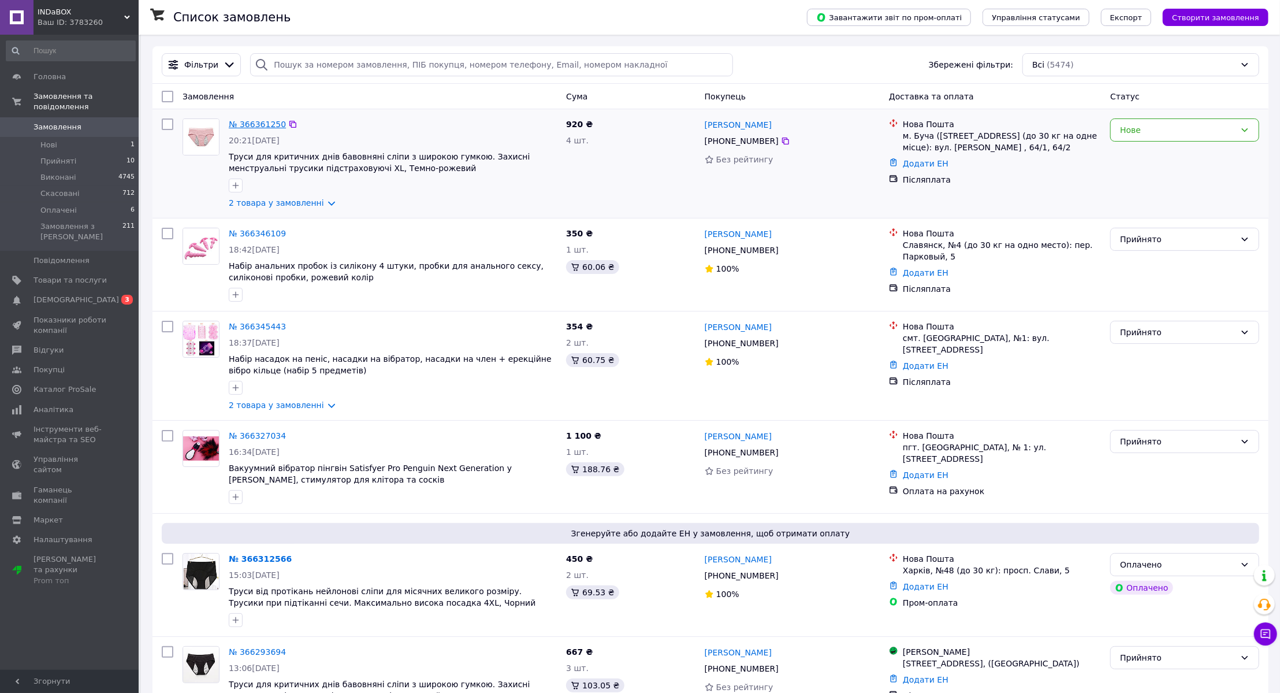
click at [261, 122] on link "№ 366361250" at bounding box center [257, 124] width 57 height 9
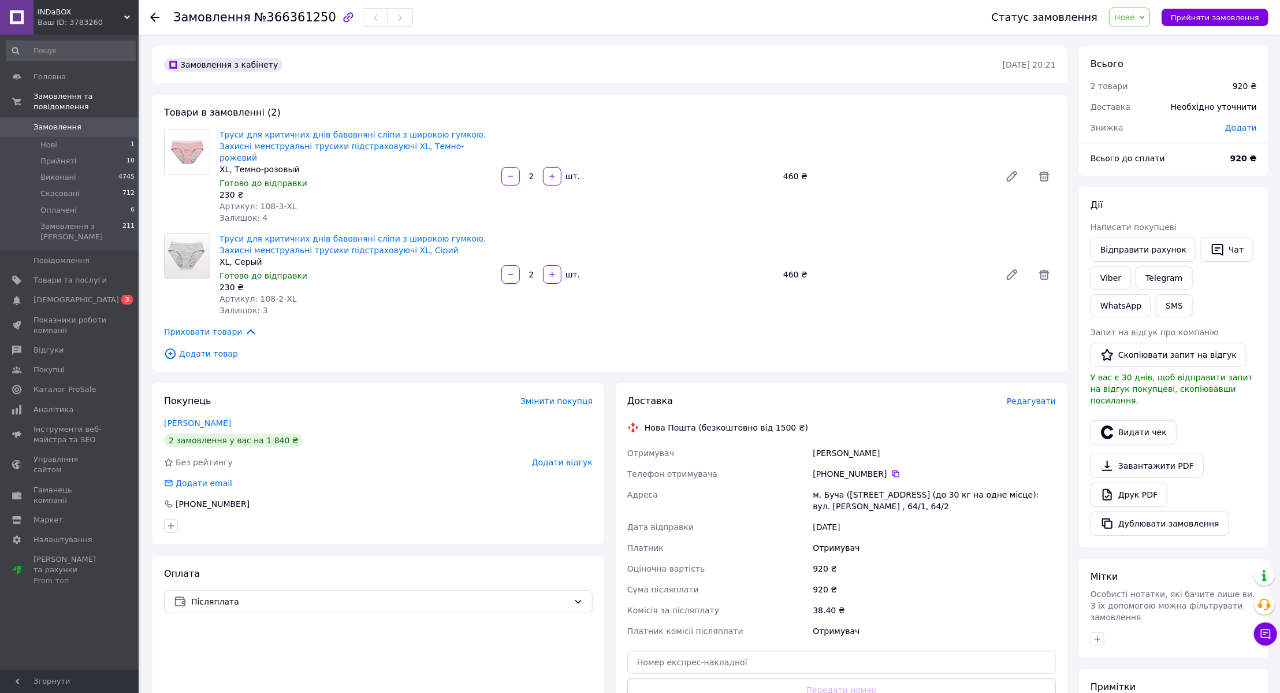
scroll to position [9, 0]
click at [1135, 14] on span "Нове" at bounding box center [1124, 17] width 21 height 9
click at [1140, 40] on li "Прийнято" at bounding box center [1136, 40] width 53 height 17
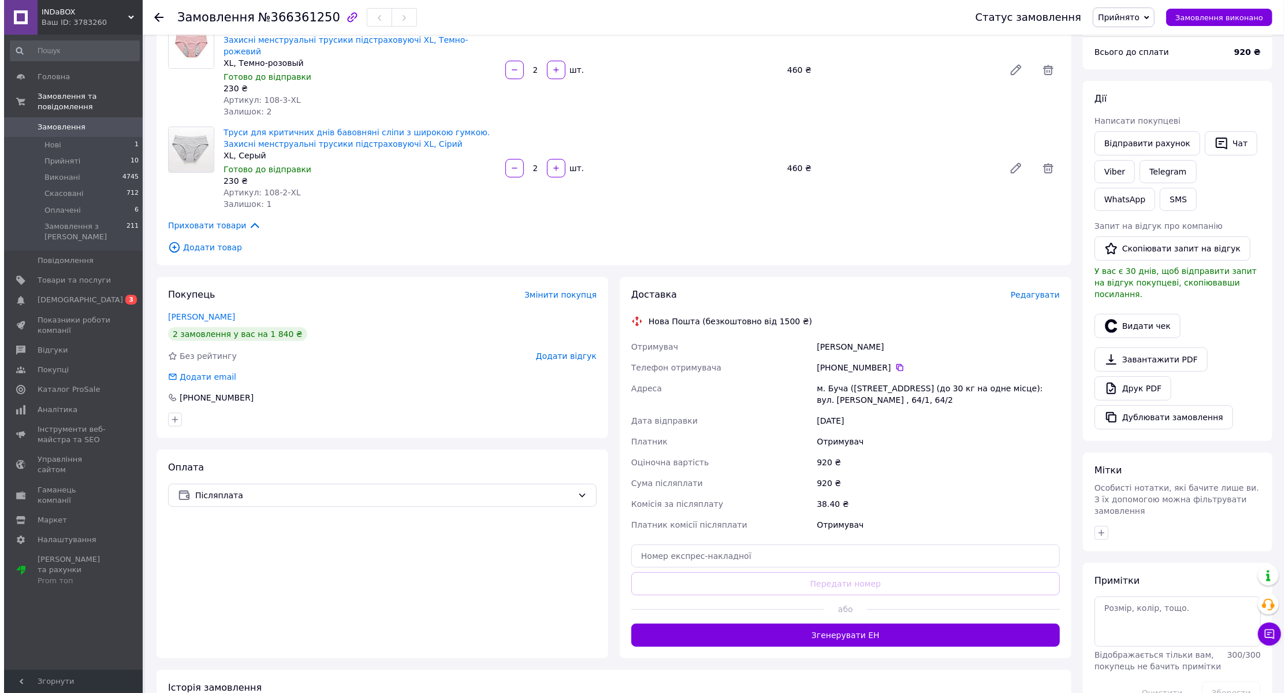
scroll to position [210, 0]
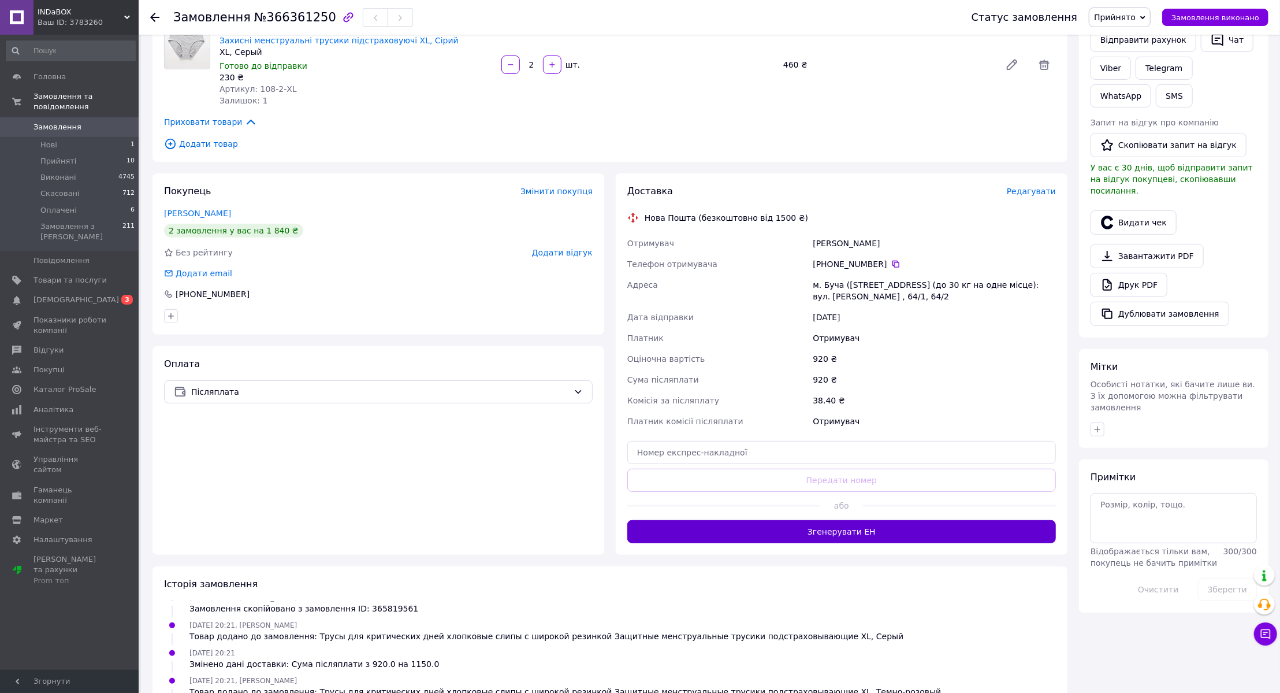
click at [797, 520] on button "Згенерувати ЕН" at bounding box center [841, 531] width 429 height 23
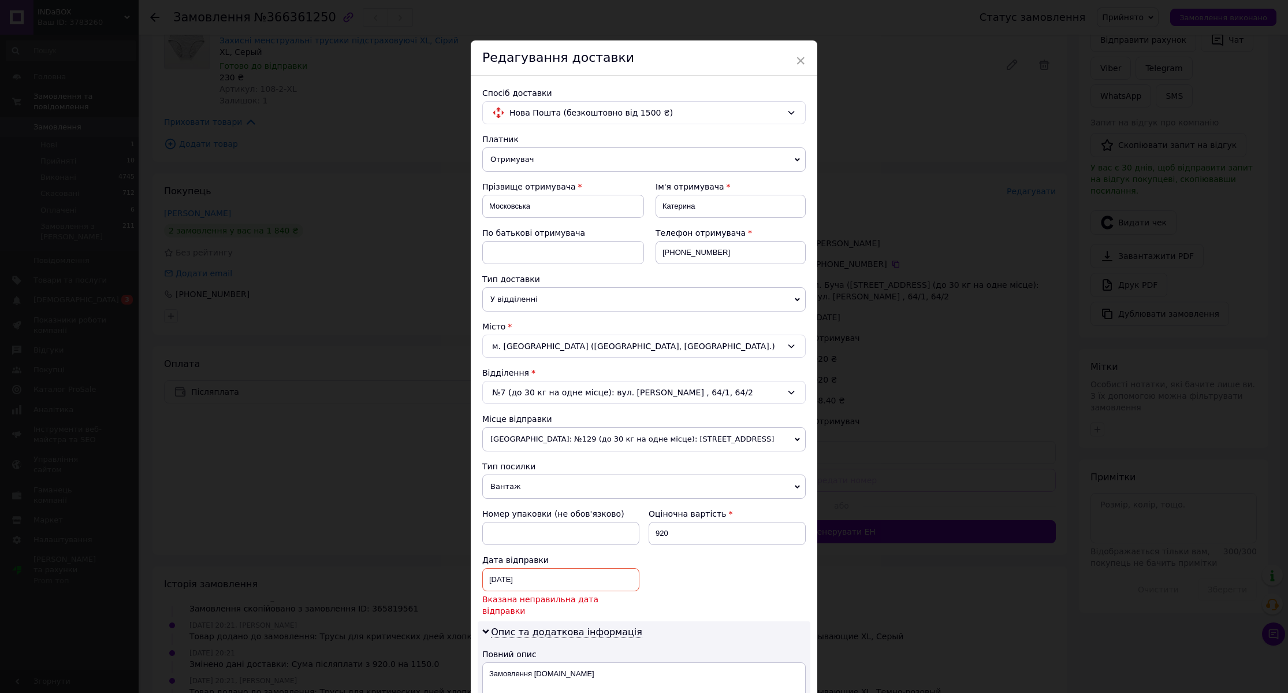
click at [551, 586] on div "[DATE] < 2025 > < Октябрь > Пн Вт Ср Чт Пт Сб Вс 29 30 1 2 3 4 5 6 7 8 9 10 11 …" at bounding box center [560, 579] width 157 height 23
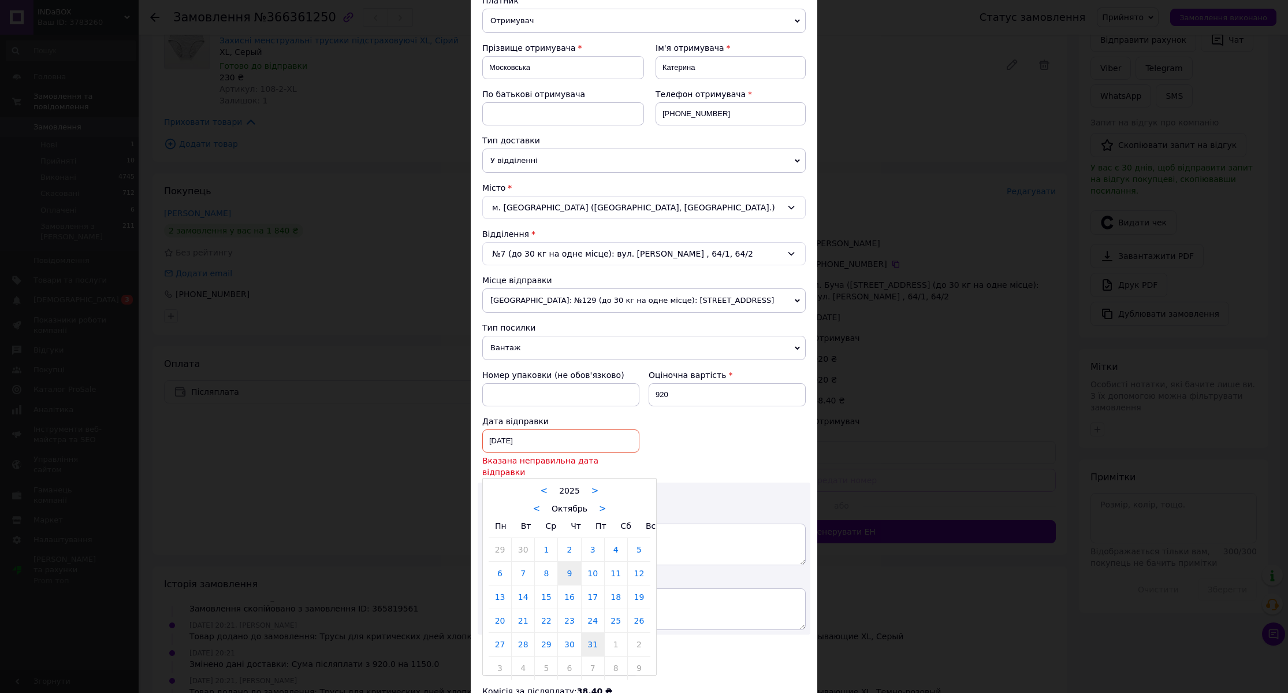
scroll to position [157, 0]
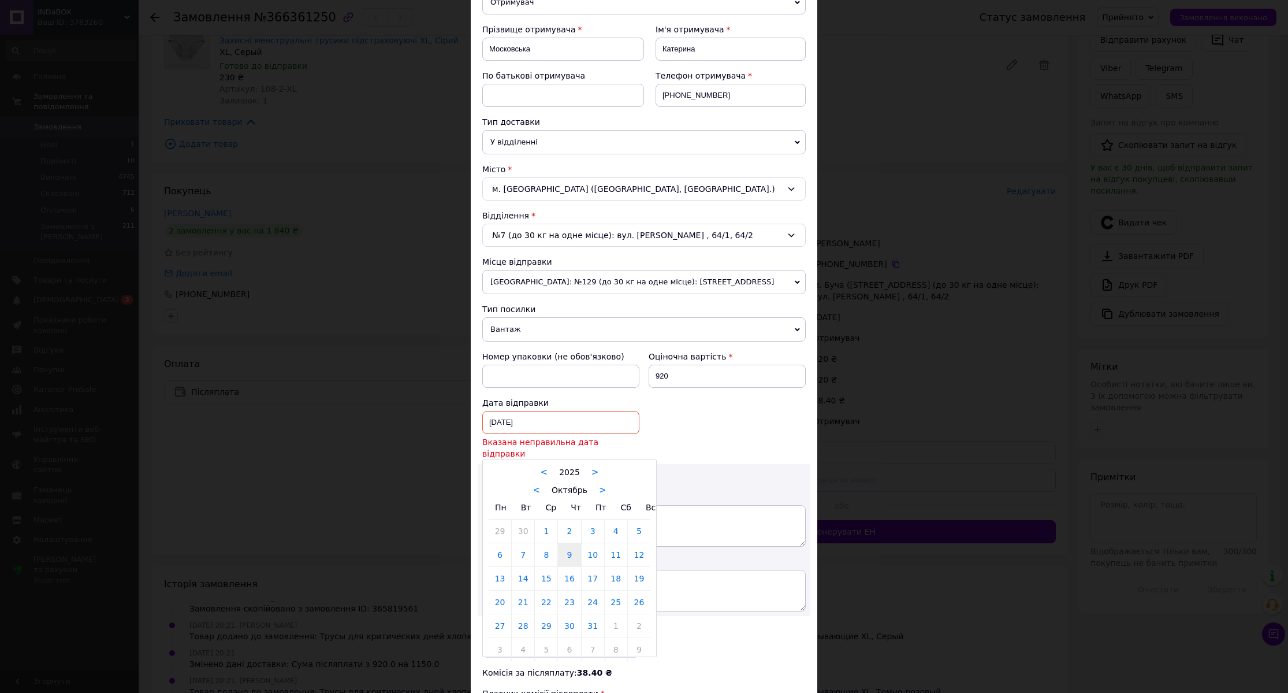
drag, startPoint x: 638, startPoint y: 542, endPoint x: 630, endPoint y: 543, distance: 7.5
click at [638, 543] on link "12" at bounding box center [639, 554] width 23 height 23
type input "[DATE]"
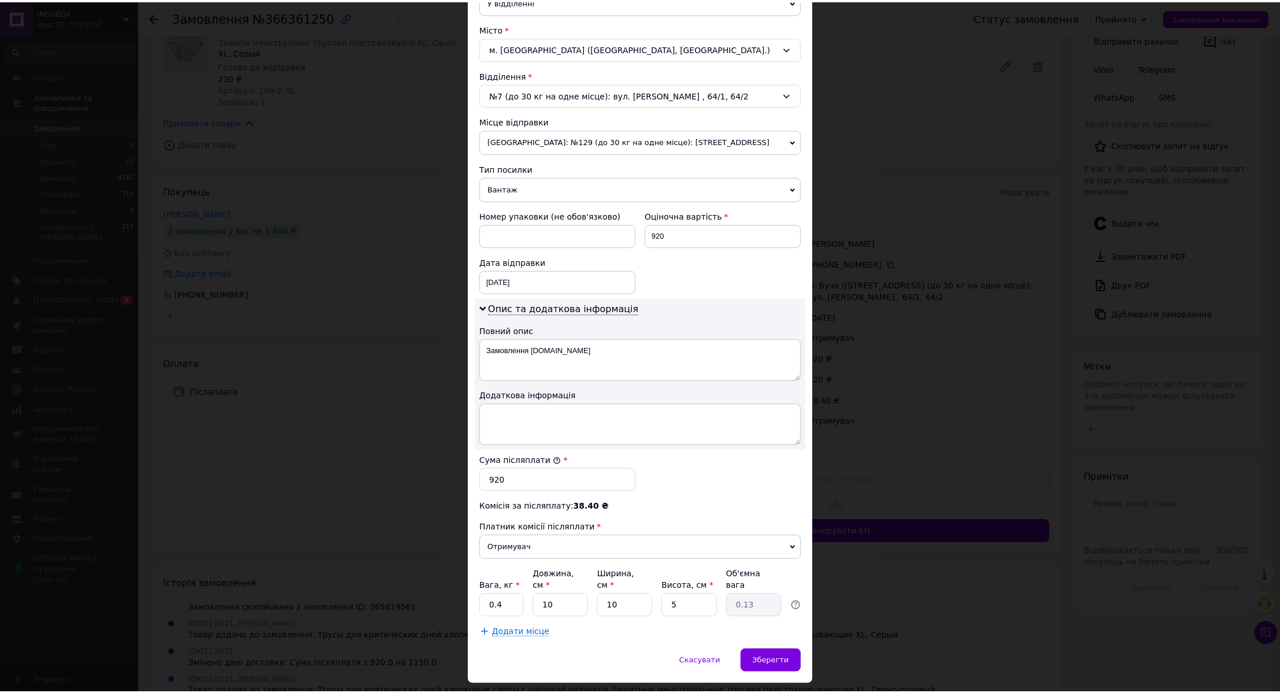
scroll to position [316, 0]
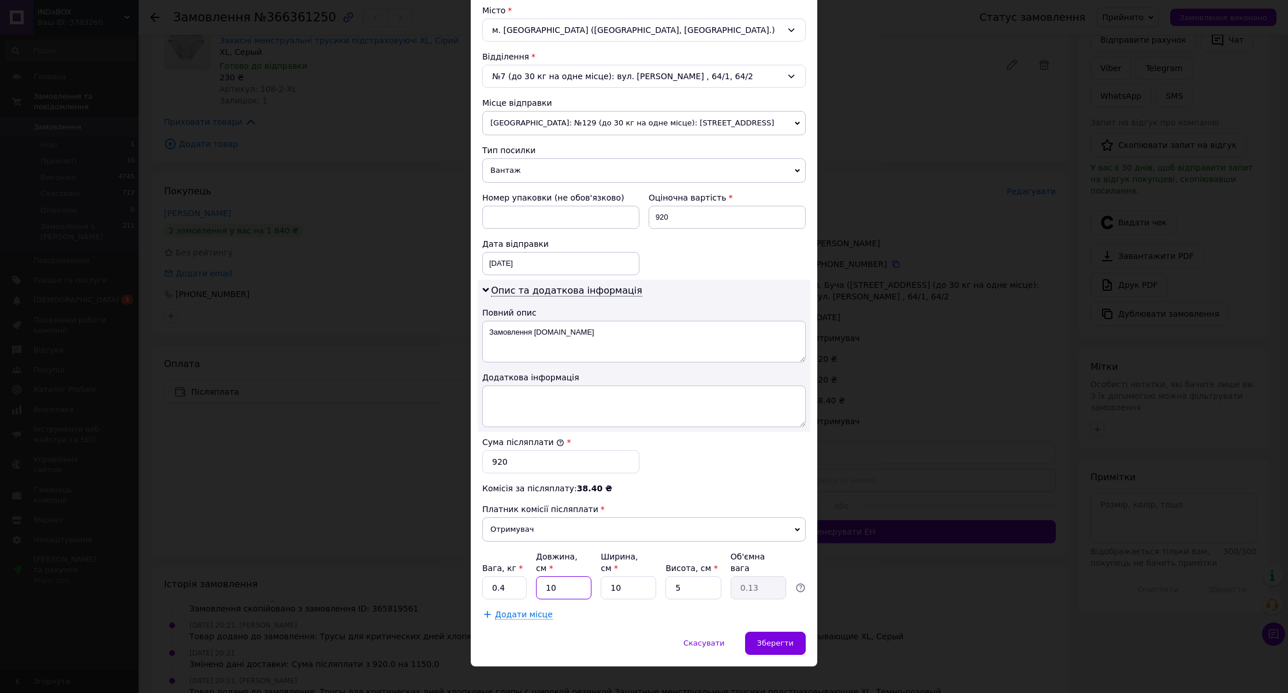
click at [581, 576] on input "10" at bounding box center [563, 587] width 55 height 23
type input "2"
type input "0.1"
type input "20"
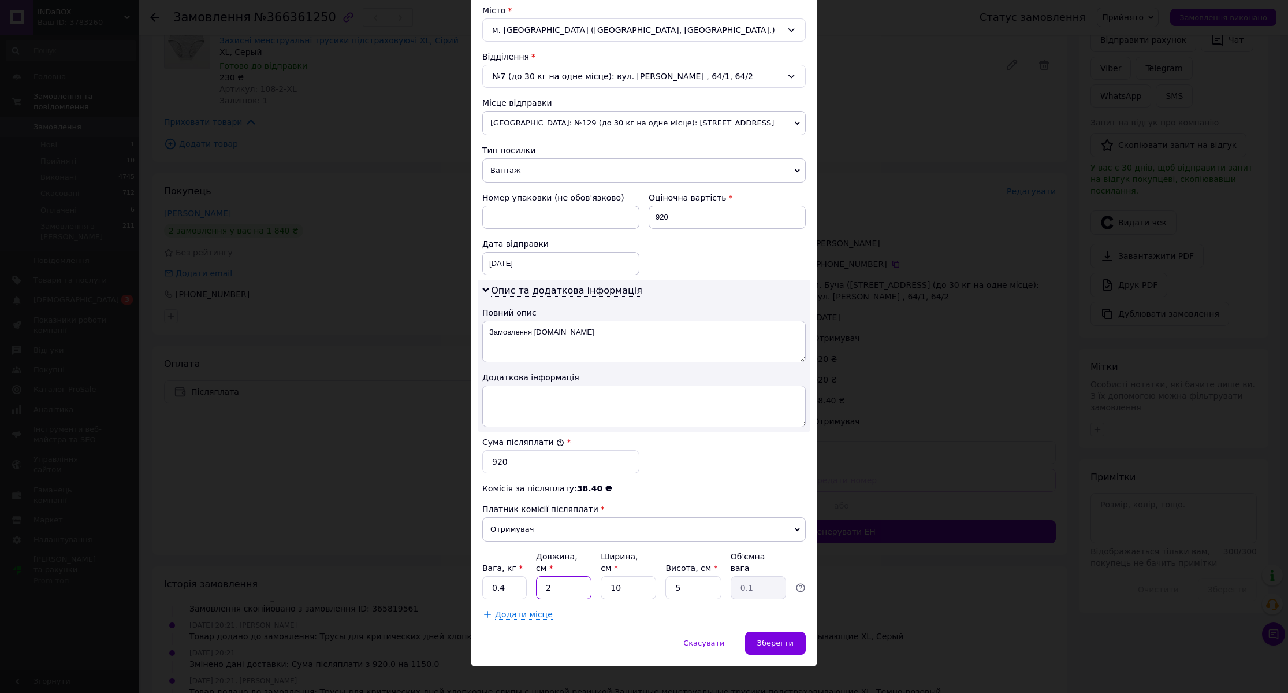
type input "0.25"
type input "20"
click at [634, 577] on input "10" at bounding box center [628, 587] width 55 height 23
type input "2"
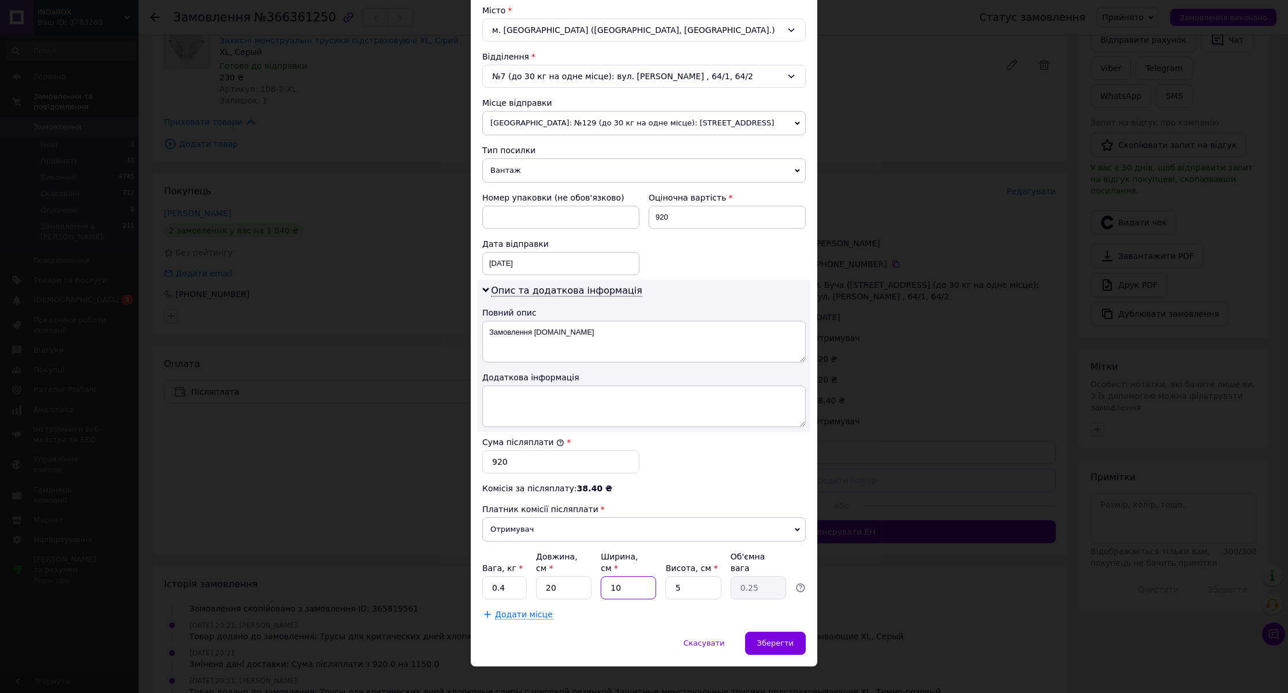
type input "0.1"
type input "20"
type input "0.5"
type input "20"
click at [776, 638] on span "Зберегти" at bounding box center [775, 642] width 36 height 9
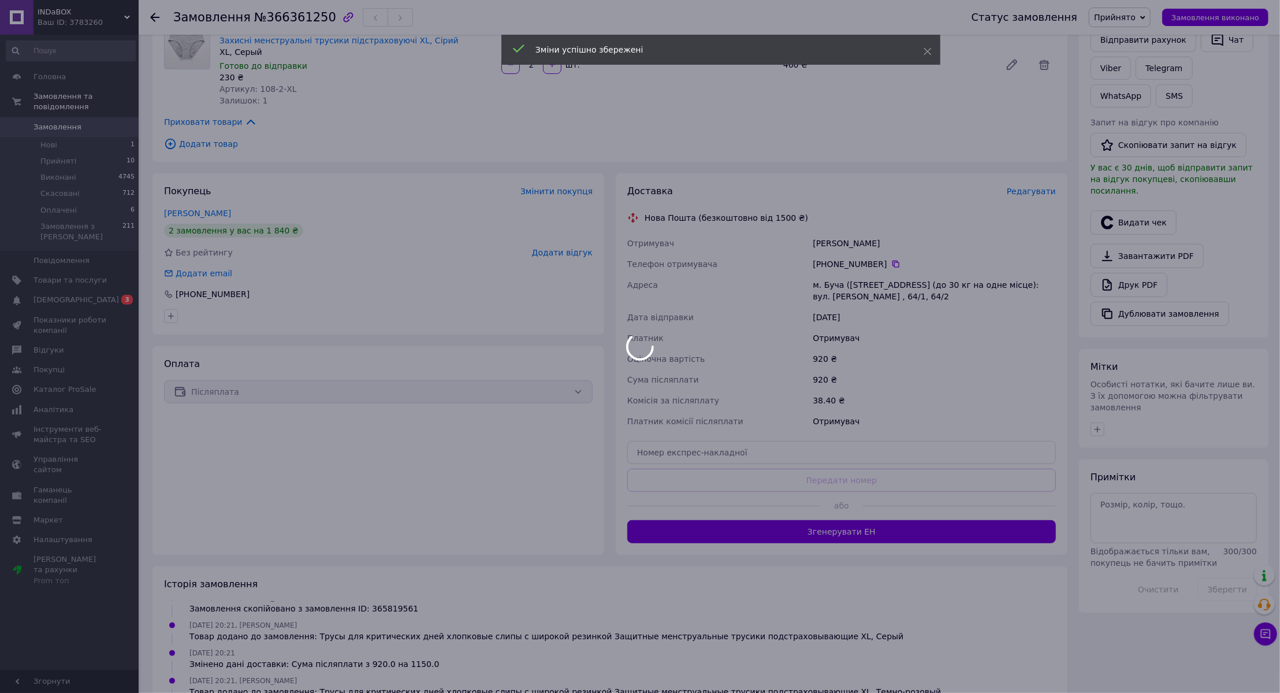
click at [832, 523] on body "INDaBOX Ваш ID: 3783260 Сайт INDaBOX Кабінет покупця Перевірити стан системи Ст…" at bounding box center [640, 380] width 1280 height 1180
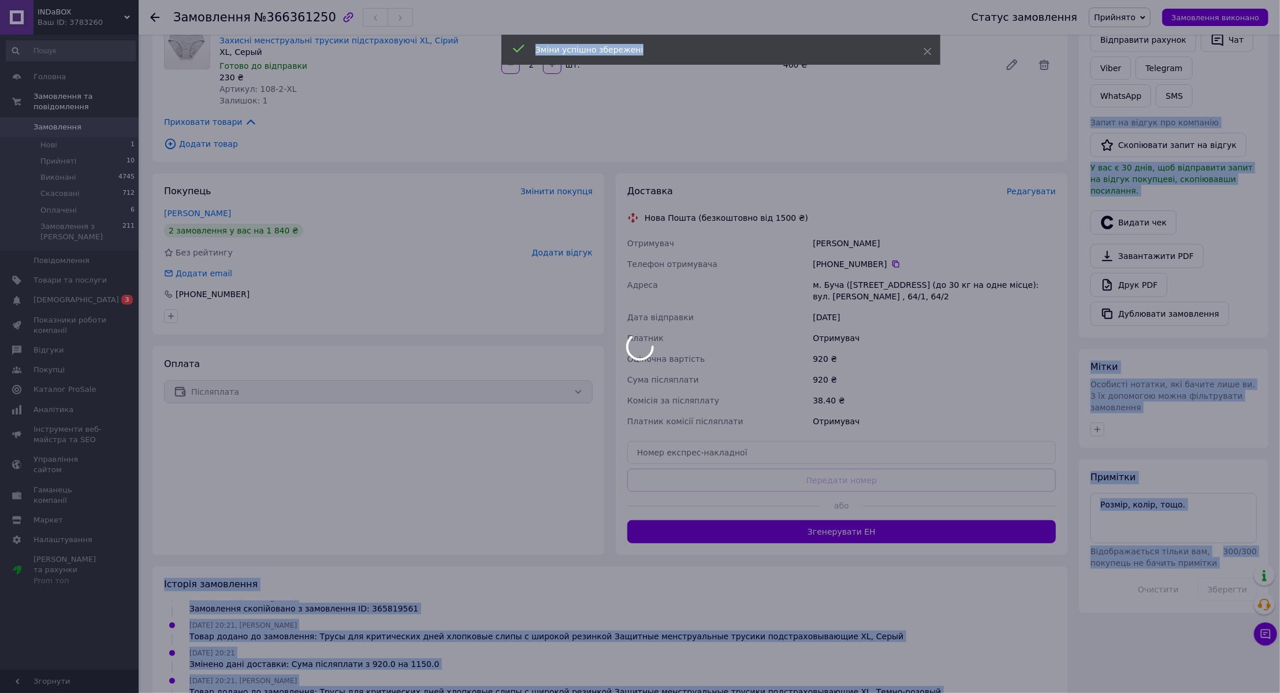
scroll to position [64, 0]
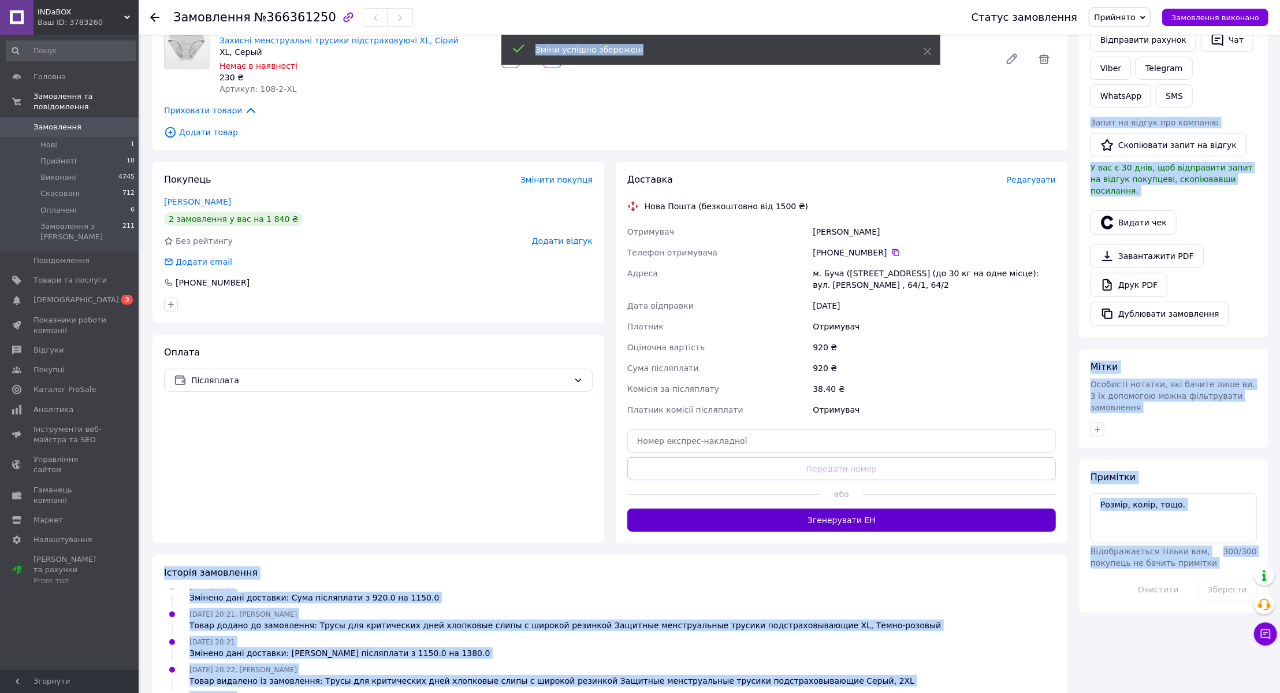
click at [837, 511] on button "Згенерувати ЕН" at bounding box center [841, 519] width 429 height 23
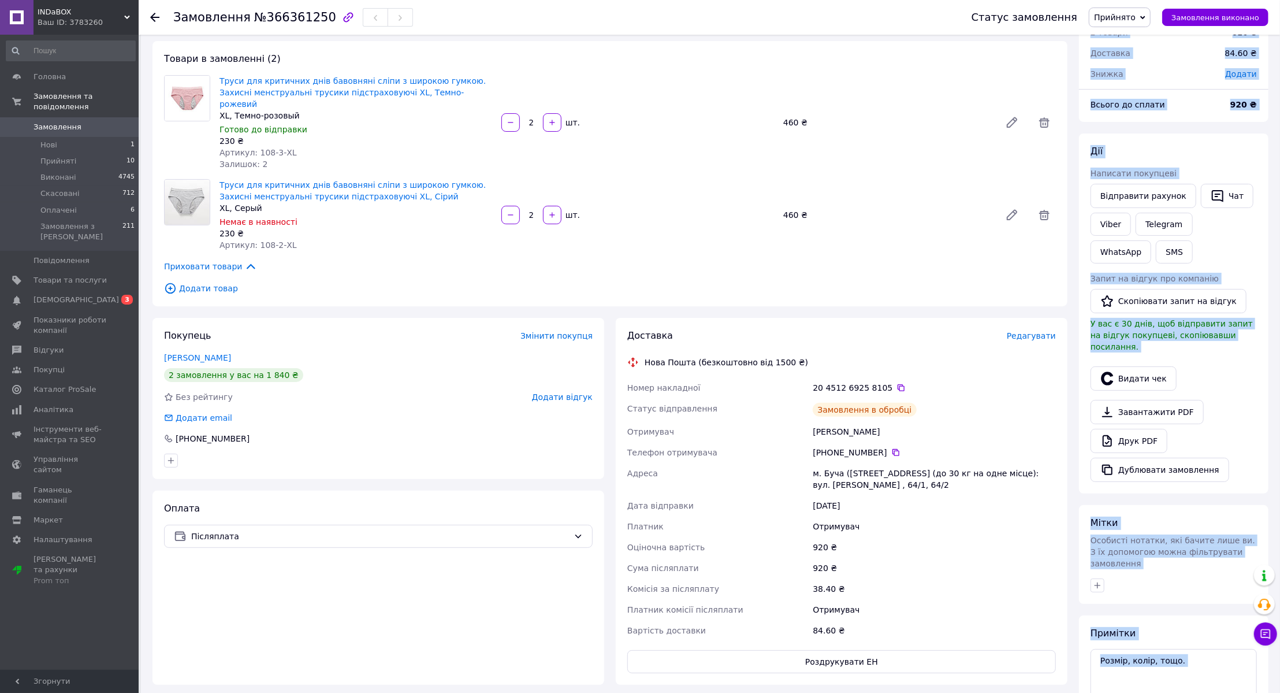
scroll to position [52, 0]
click at [75, 122] on span "Замовлення" at bounding box center [58, 127] width 48 height 10
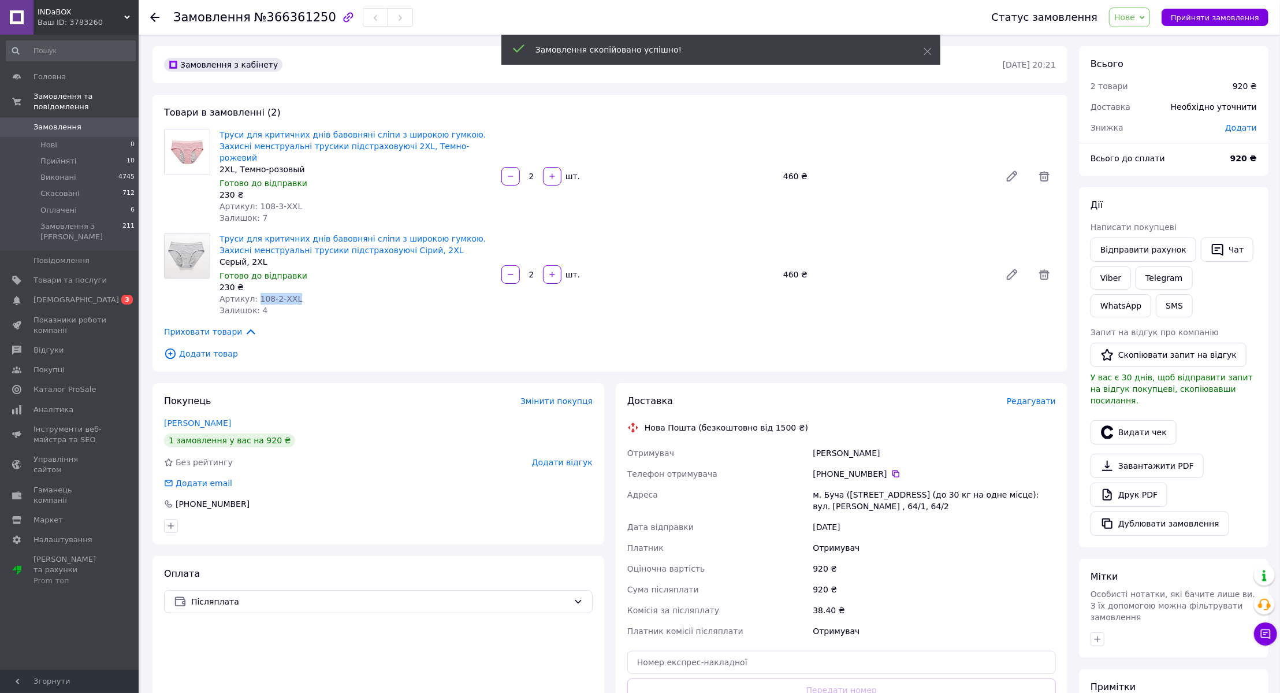
drag, startPoint x: 255, startPoint y: 287, endPoint x: 290, endPoint y: 287, distance: 34.7
click at [290, 294] on span "Артикул: 108-2-XXL" at bounding box center [261, 298] width 83 height 9
copy span "108-2-XXL"
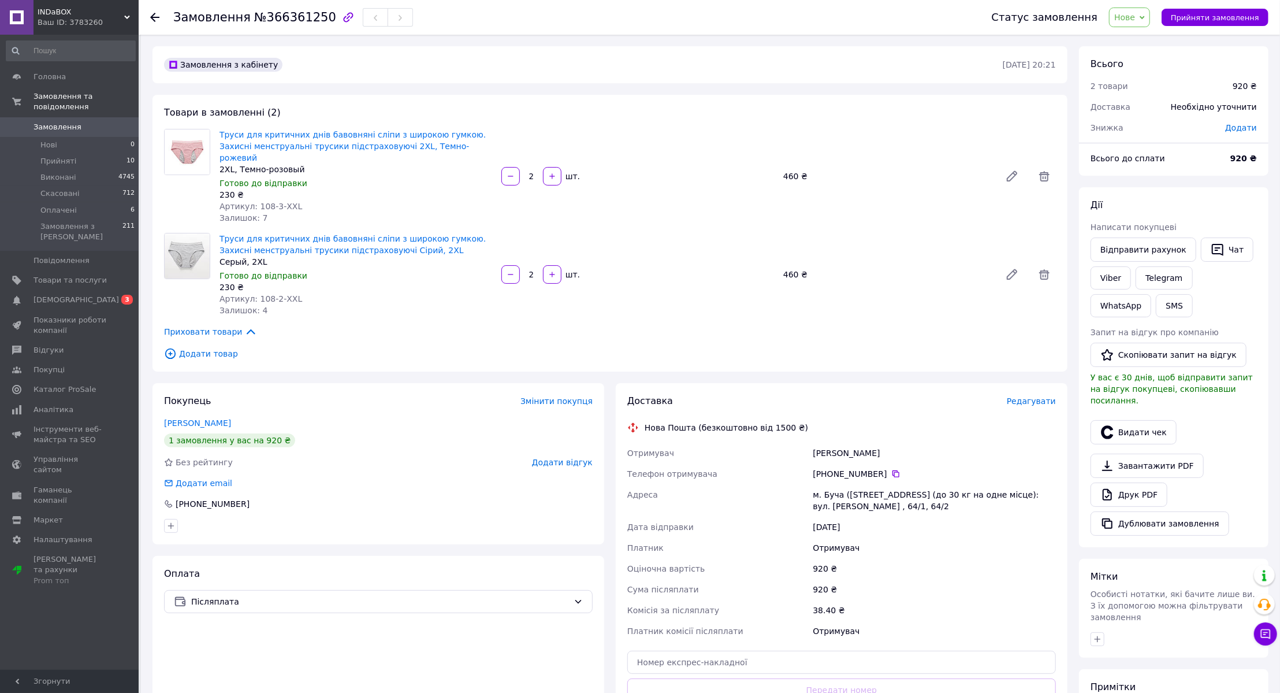
click at [209, 347] on span "Додати товар" at bounding box center [610, 353] width 892 height 13
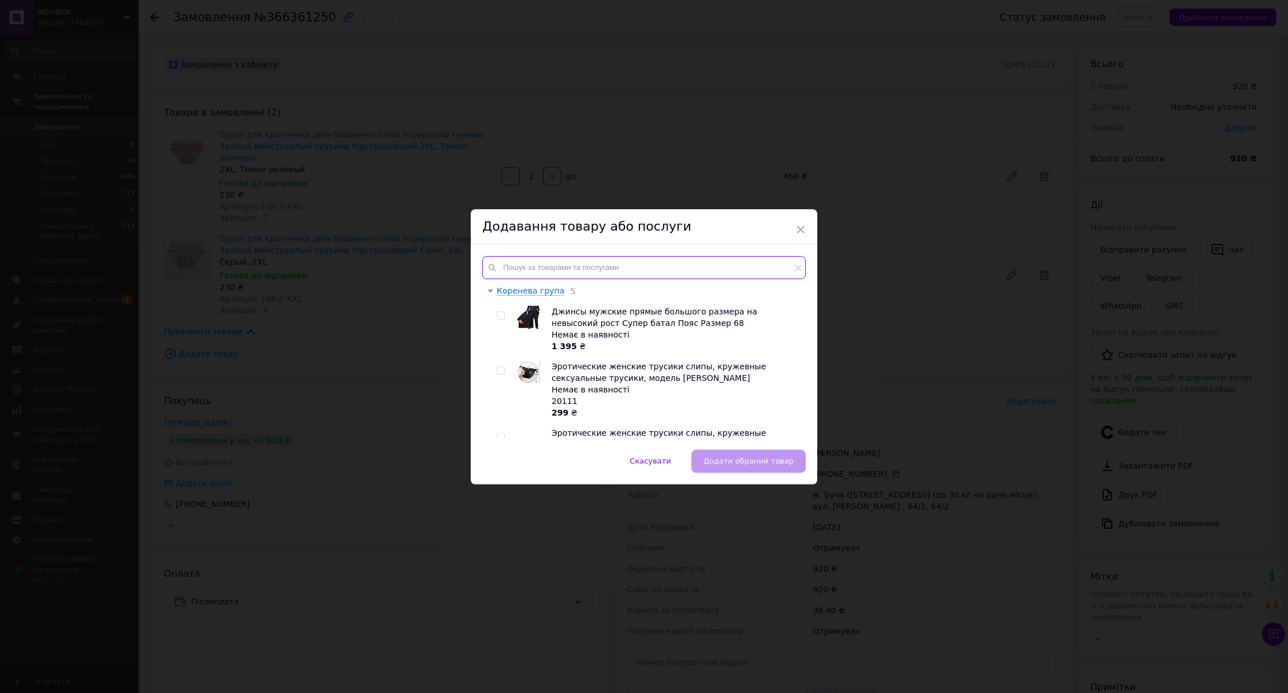
drag, startPoint x: 514, startPoint y: 267, endPoint x: 521, endPoint y: 272, distance: 8.8
click at [516, 270] on input "text" at bounding box center [644, 267] width 324 height 23
paste input "108-2-XXL"
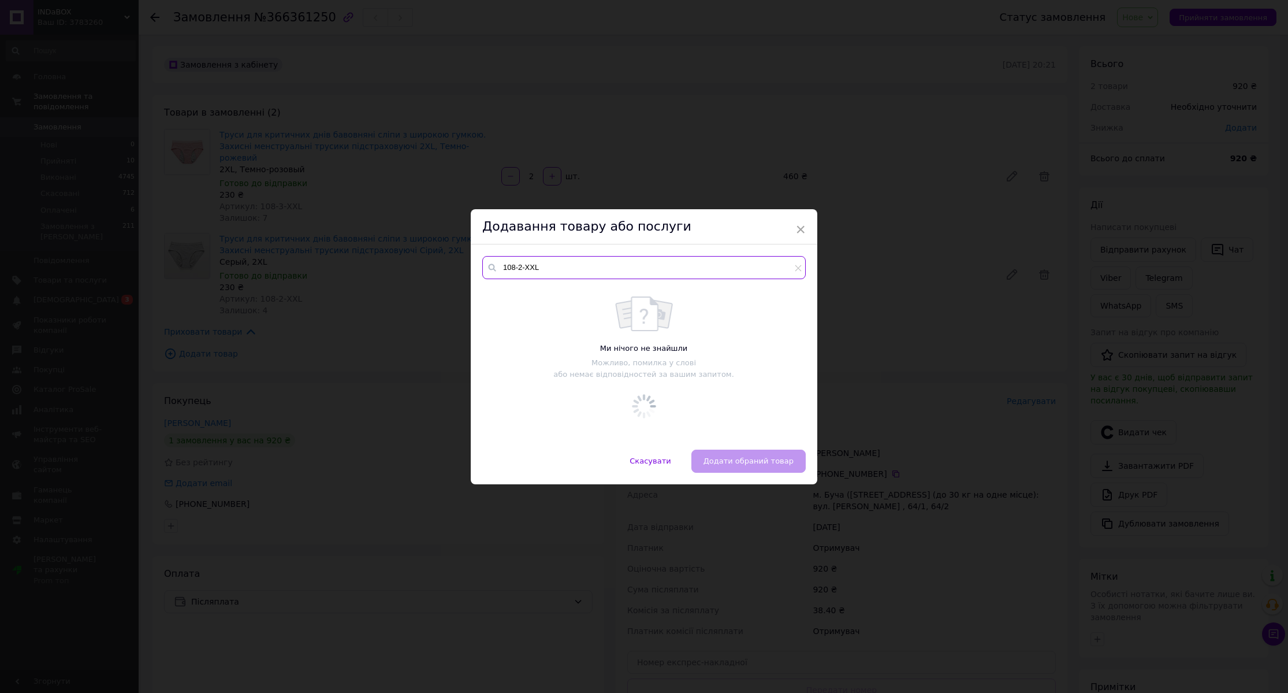
click at [527, 265] on input "108-2-XXL" at bounding box center [644, 267] width 324 height 23
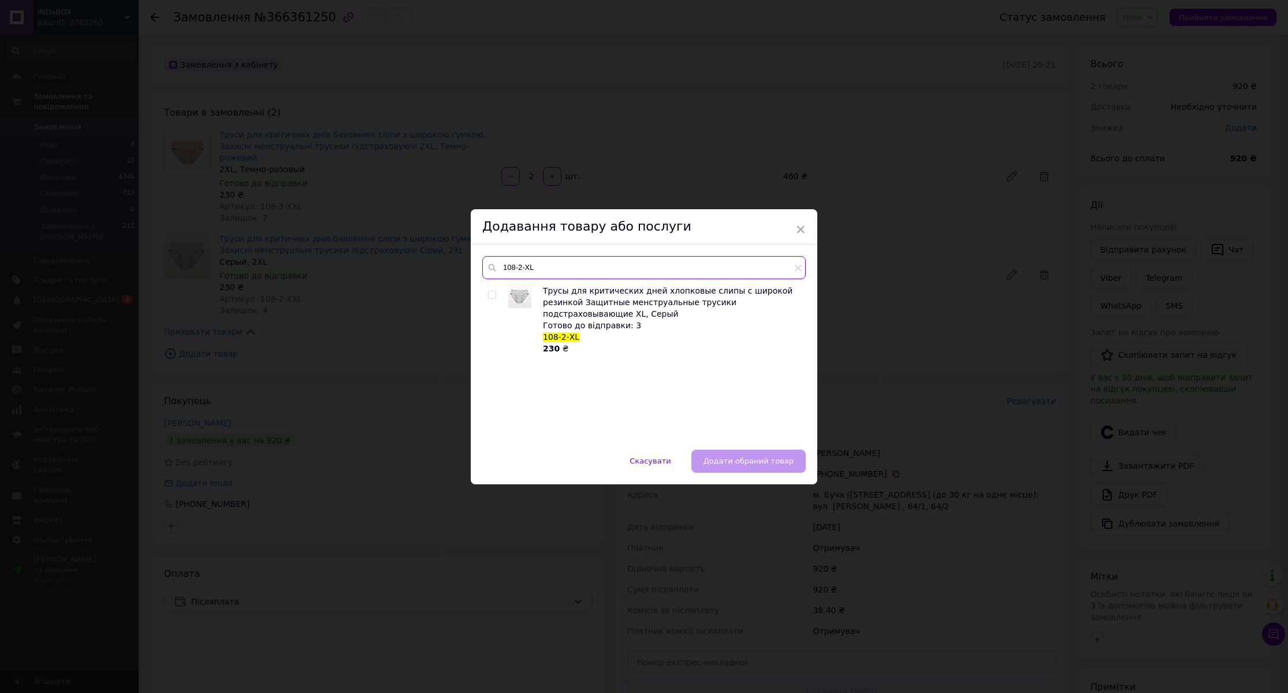
type input "108-2-XL"
click at [492, 293] on input "checkbox" at bounding box center [492, 295] width 8 height 8
checkbox input "true"
click at [545, 270] on input "108-2-XL" at bounding box center [644, 267] width 324 height 23
click at [545, 269] on input "108-2-XL" at bounding box center [644, 267] width 324 height 23
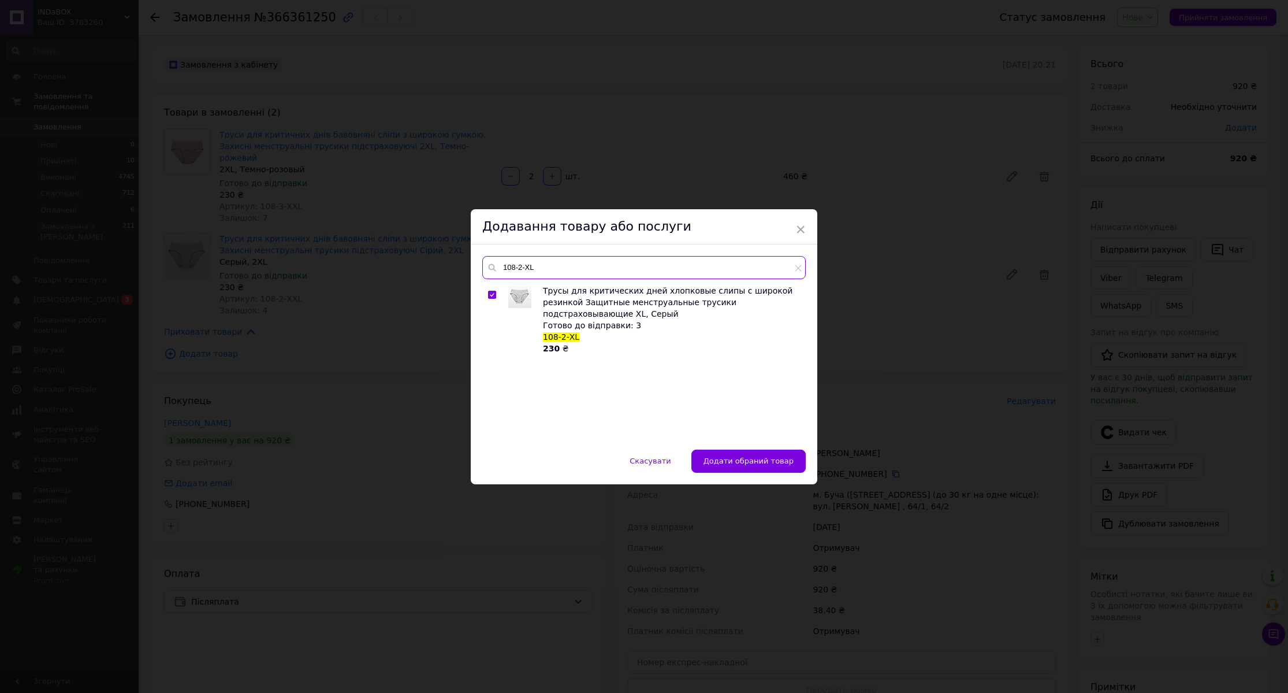
click at [545, 269] on input "108-2-XL" at bounding box center [644, 267] width 324 height 23
click at [750, 458] on span "Додати обраний товар" at bounding box center [749, 460] width 90 height 9
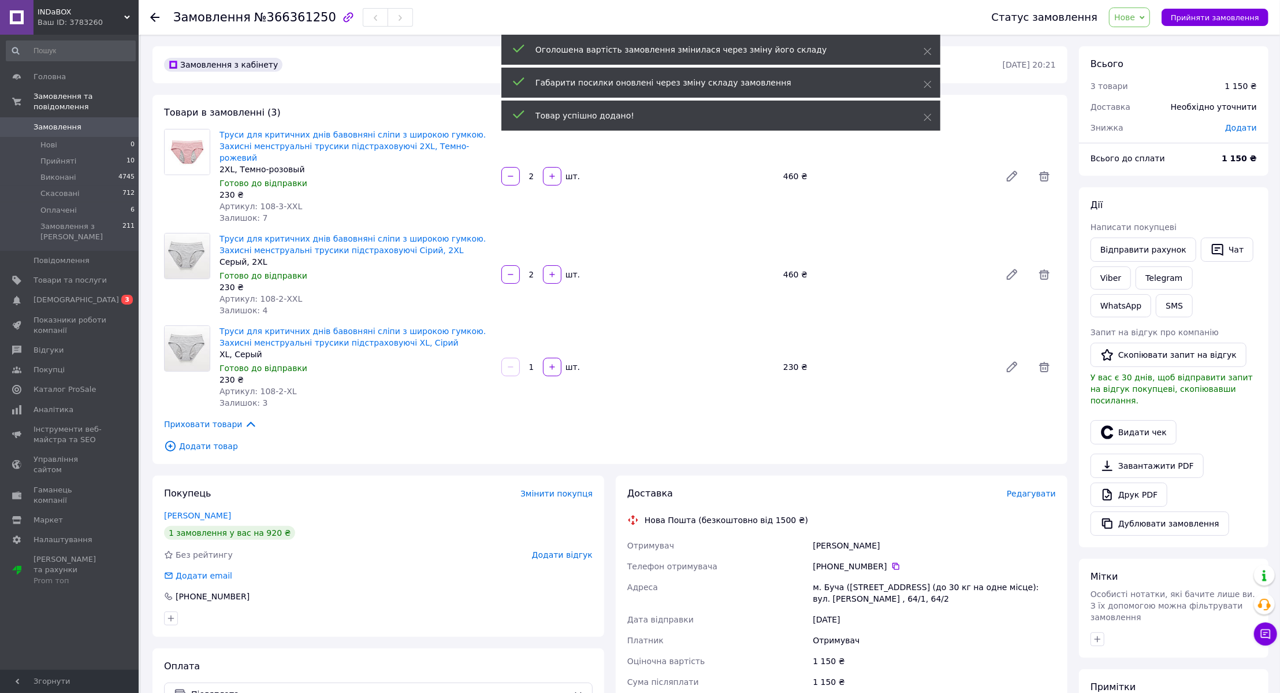
click at [200, 440] on span "Додати товар" at bounding box center [610, 446] width 892 height 13
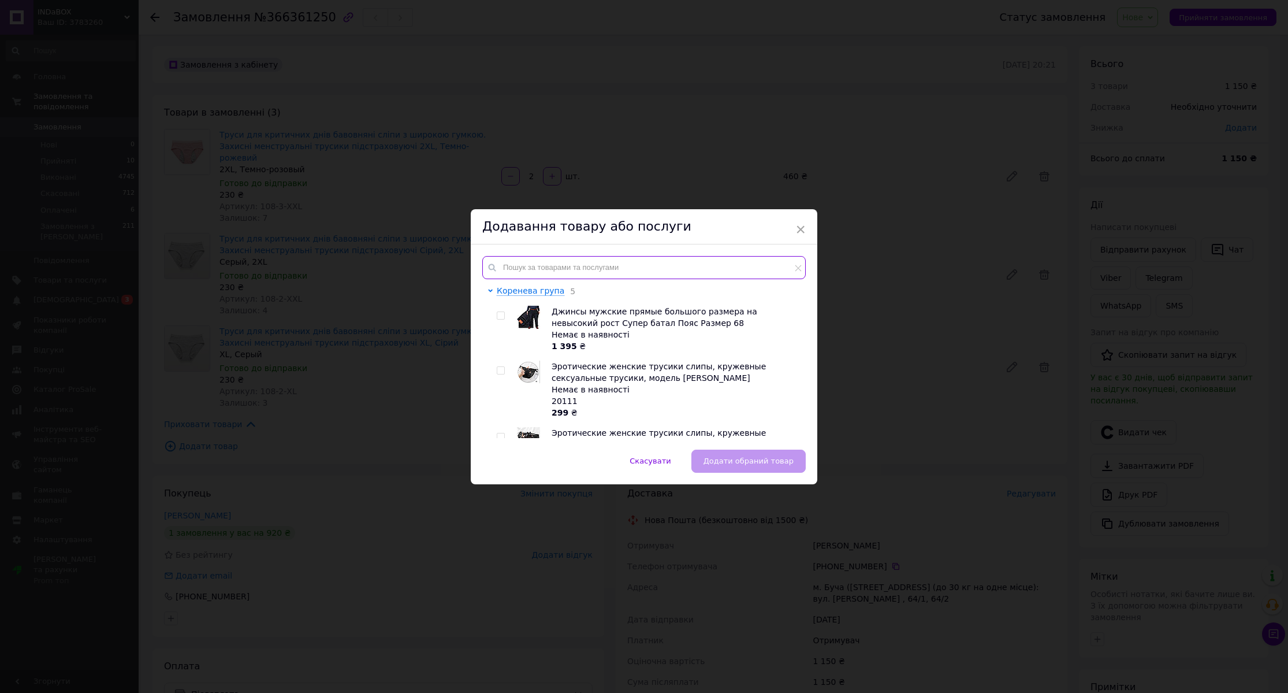
click at [548, 273] on input "text" at bounding box center [644, 267] width 324 height 23
paste input "108-2-XL"
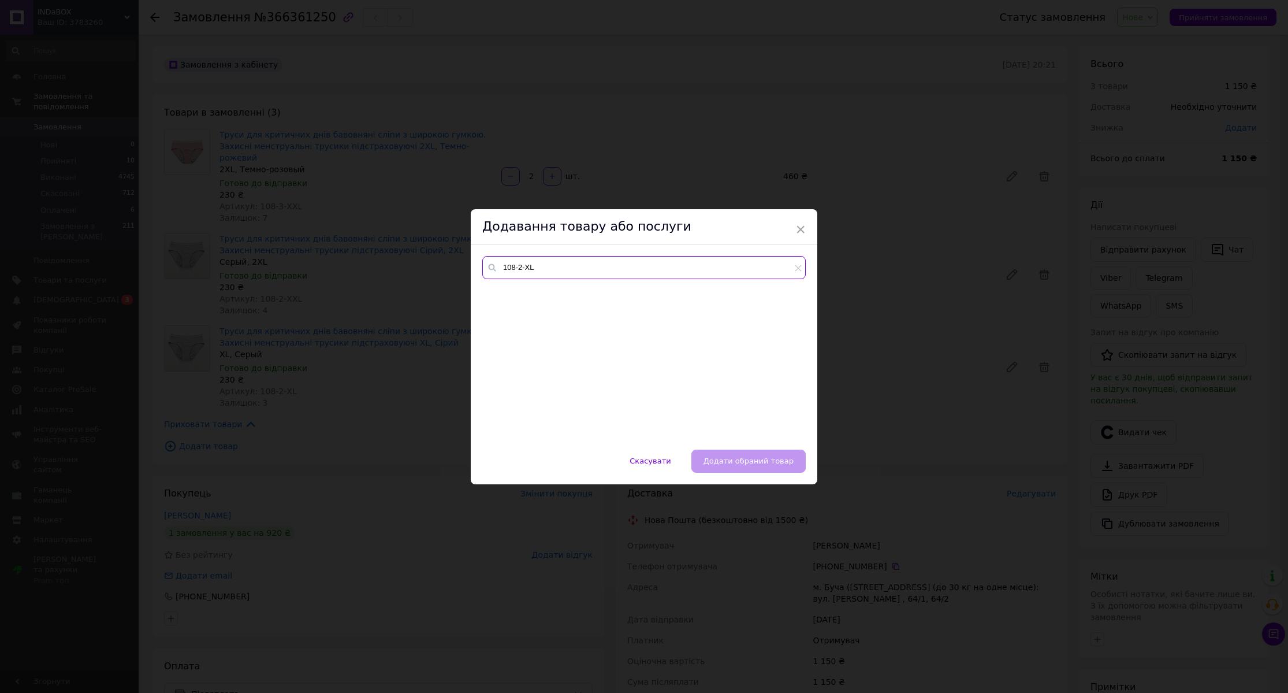
click at [519, 265] on input "108-2-XL" at bounding box center [644, 267] width 324 height 23
type input "108-3-XL"
click at [491, 295] on input "checkbox" at bounding box center [492, 295] width 8 height 8
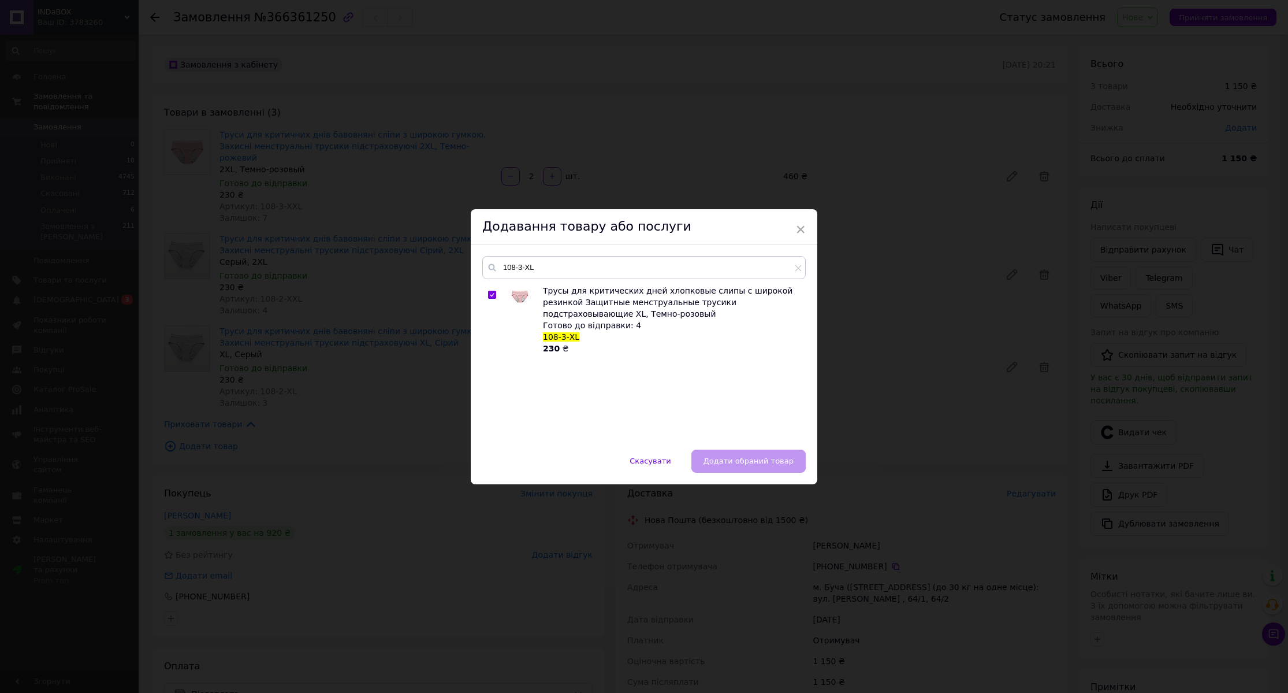
checkbox input "true"
click at [756, 455] on button "Додати обраний товар" at bounding box center [749, 460] width 114 height 23
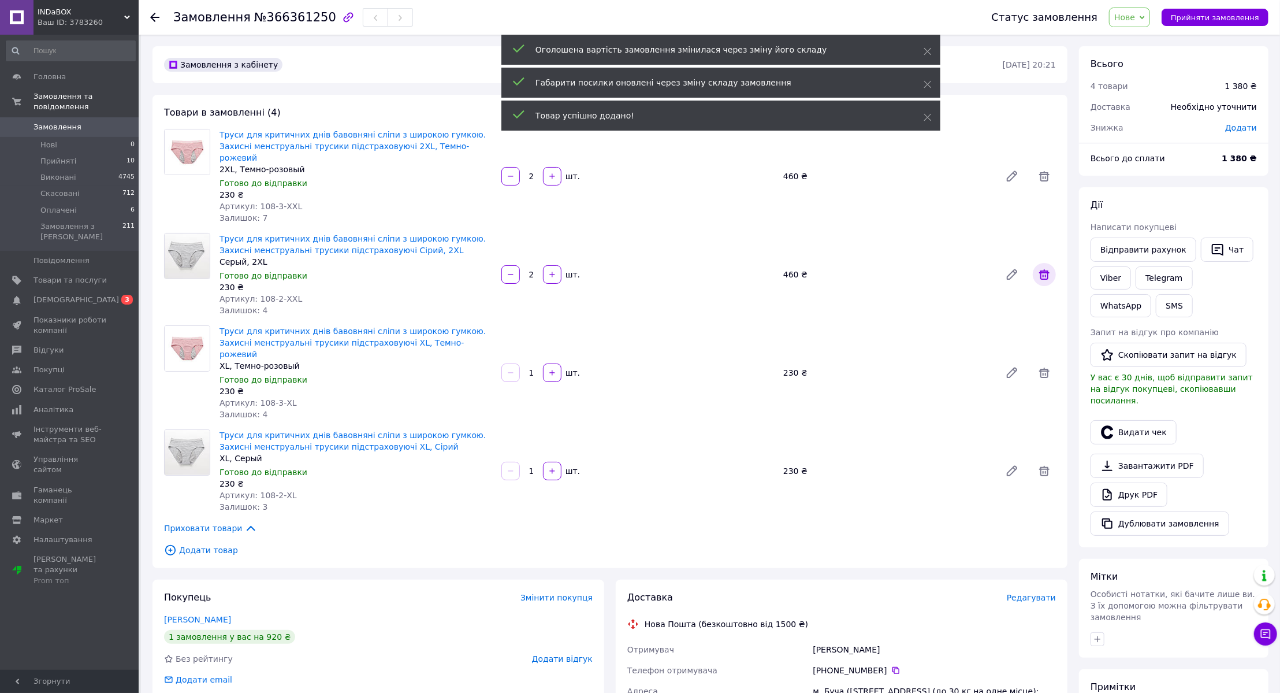
click at [1048, 269] on icon at bounding box center [1044, 274] width 10 height 10
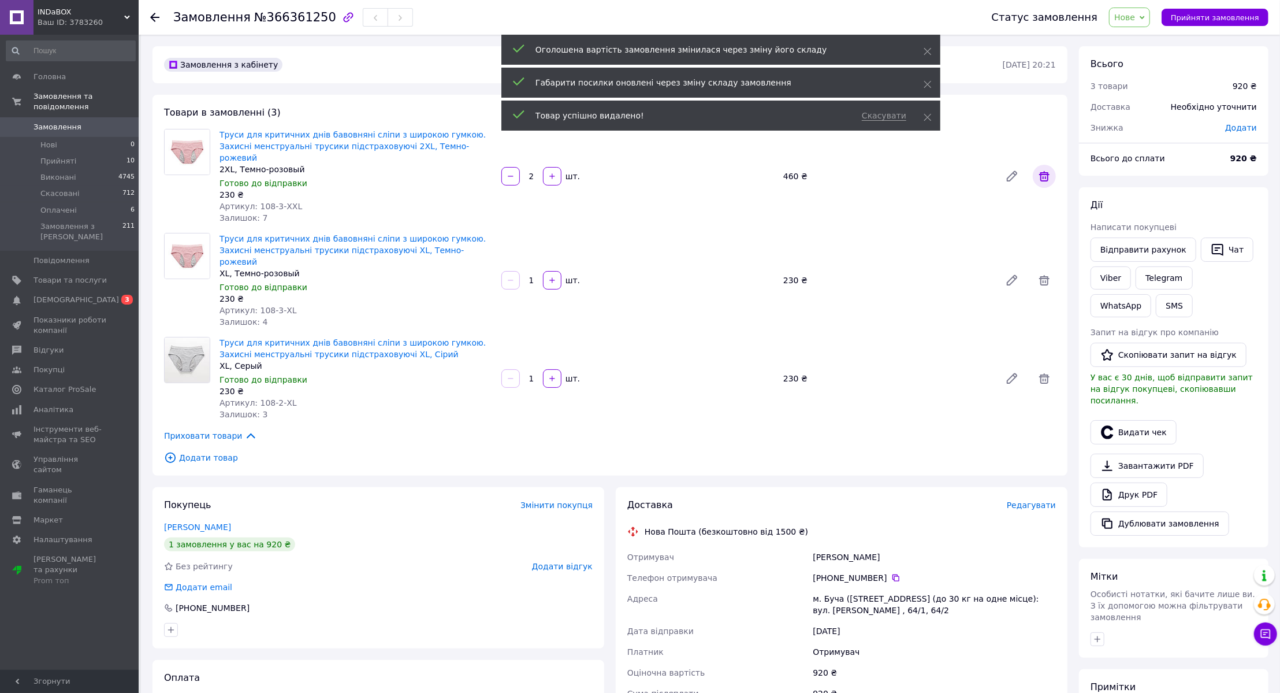
click at [1046, 172] on icon at bounding box center [1045, 176] width 14 height 14
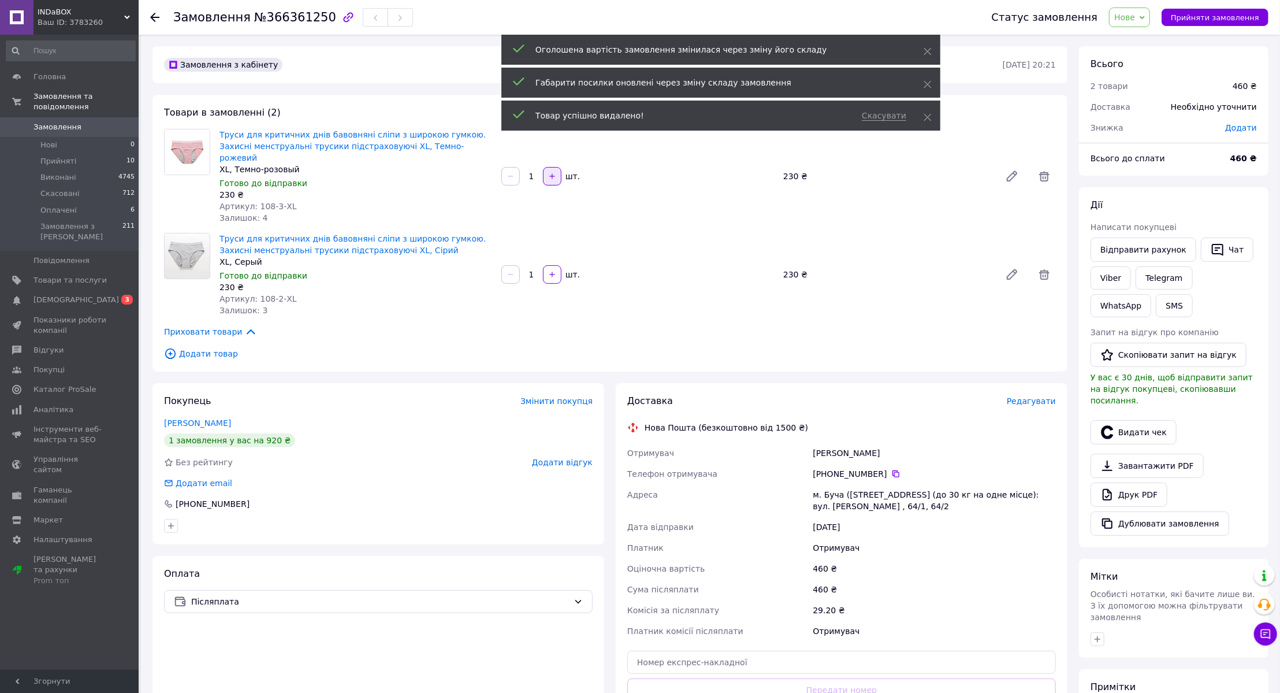
click at [553, 175] on button "button" at bounding box center [552, 176] width 18 height 18
type input "2"
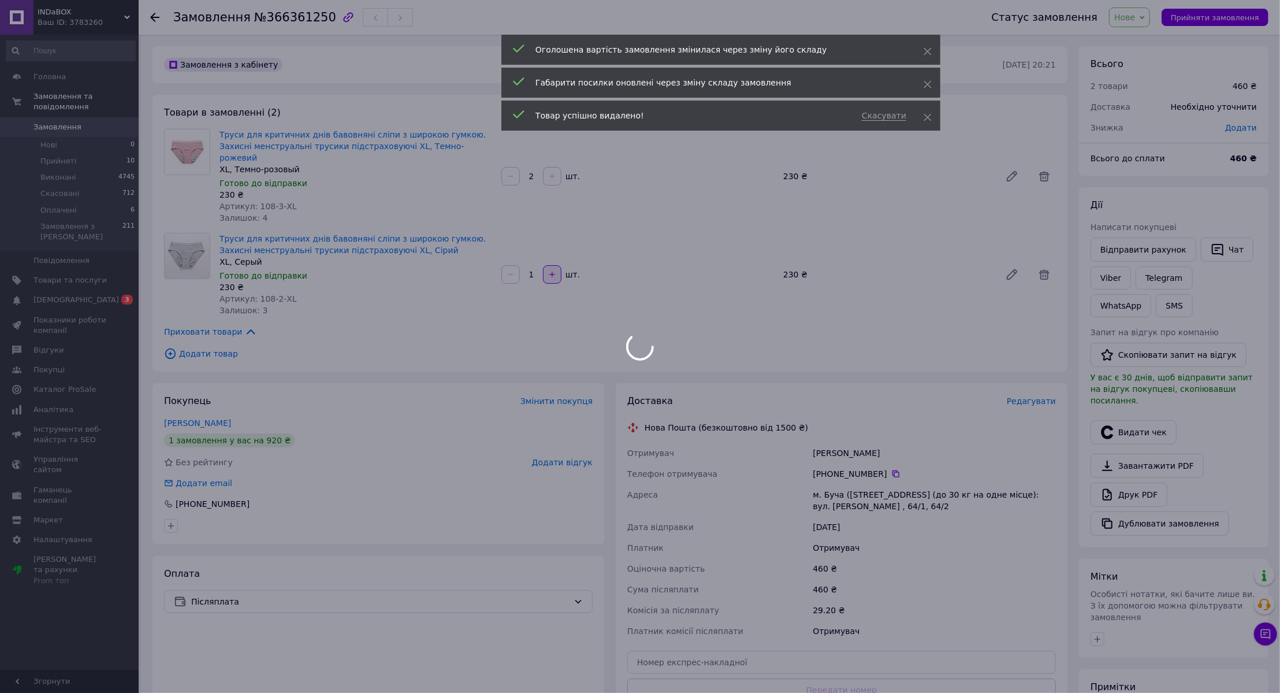
click at [552, 272] on icon "button" at bounding box center [551, 274] width 5 height 5
type input "2"
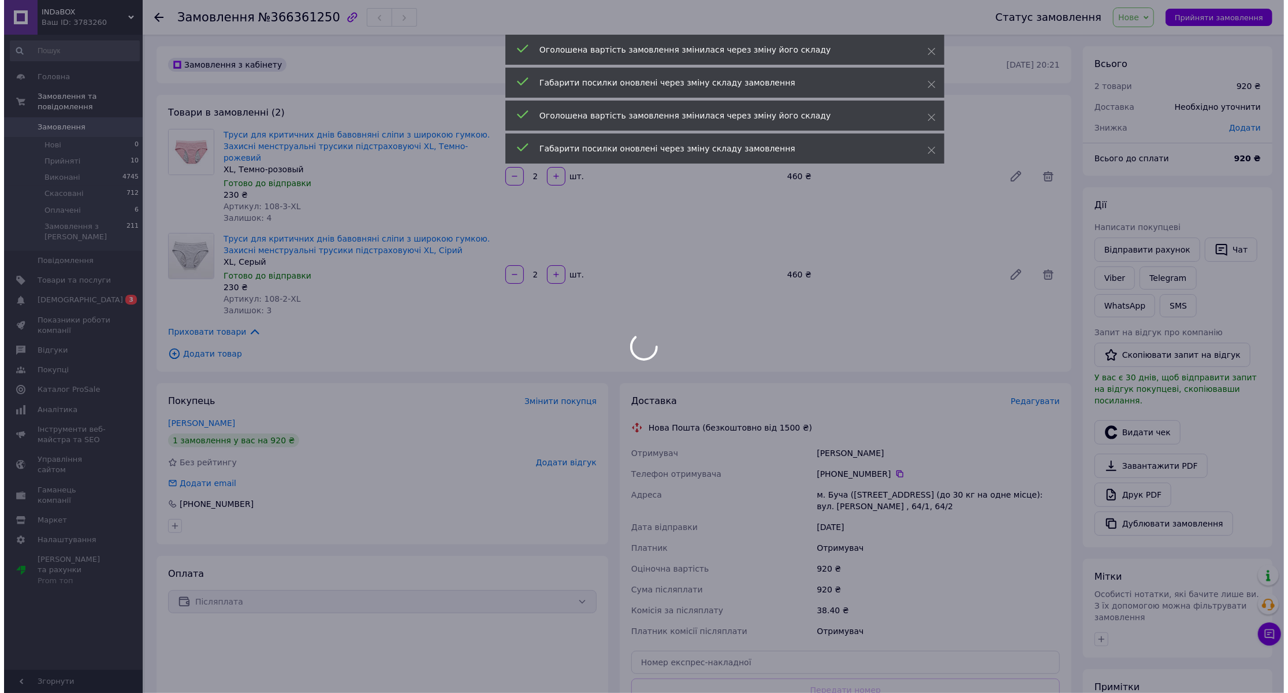
scroll to position [9, 0]
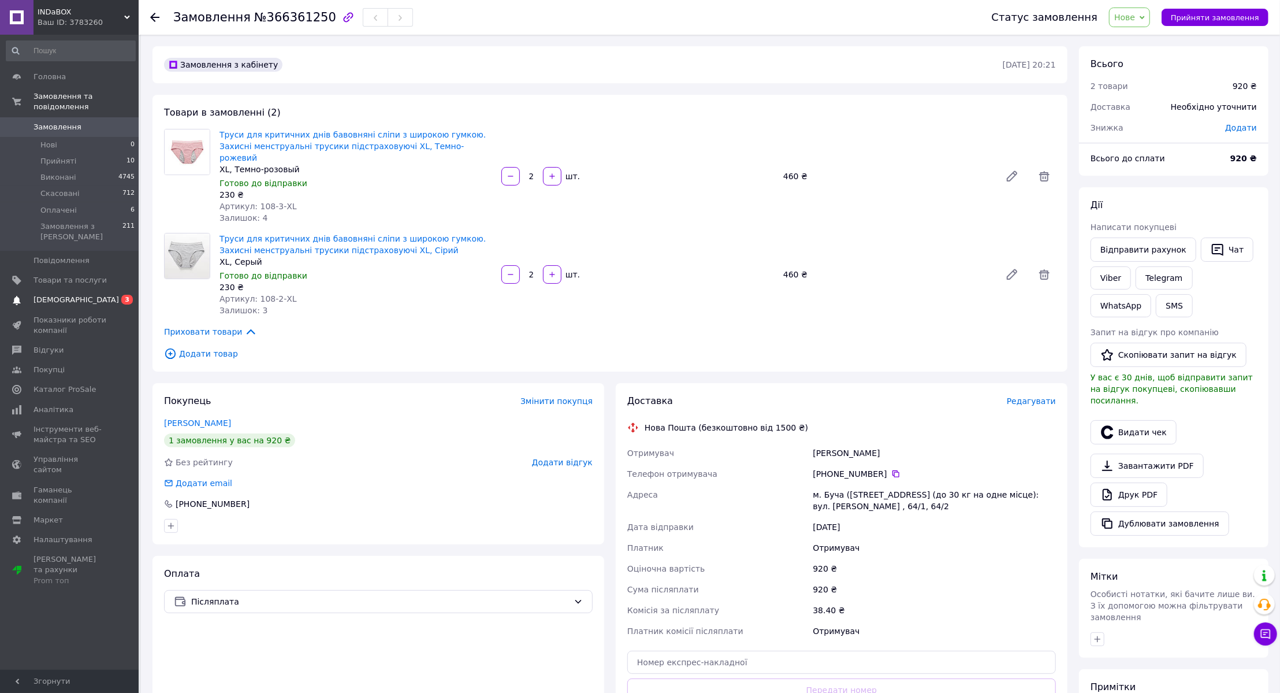
click at [107, 295] on span "0 3" at bounding box center [123, 300] width 32 height 10
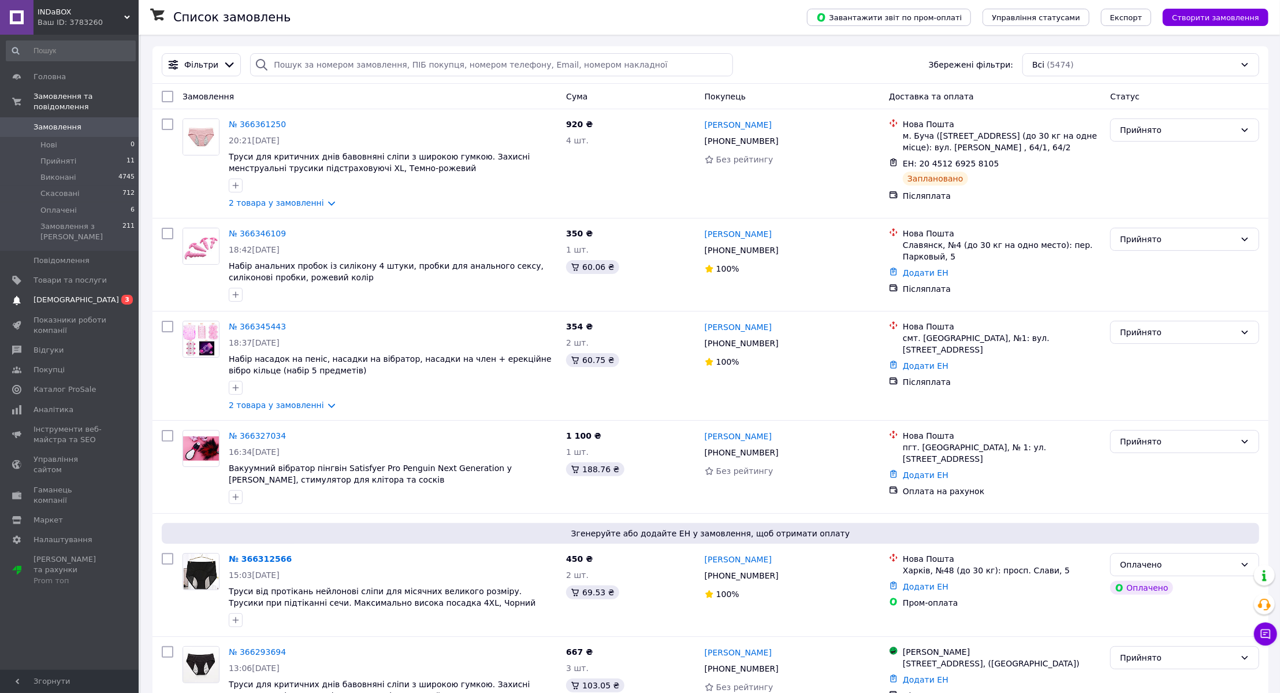
click at [115, 290] on link "[DEMOGRAPHIC_DATA] 0 3" at bounding box center [71, 300] width 142 height 20
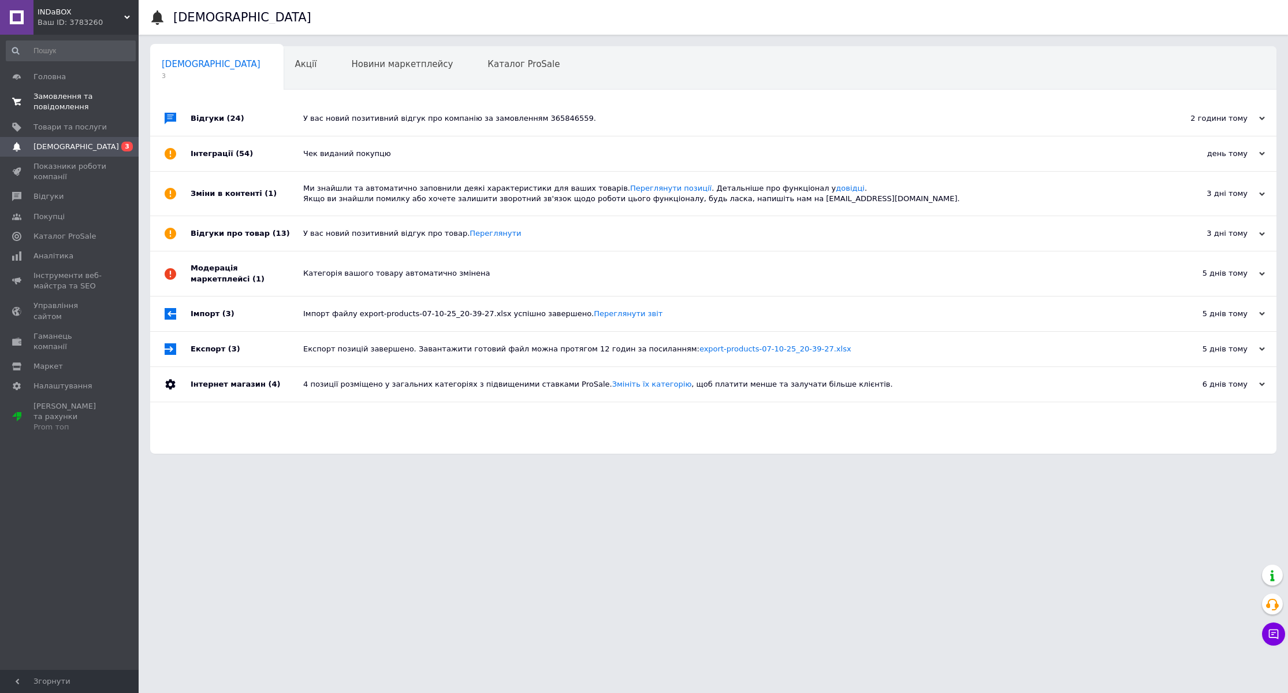
click at [66, 95] on span "Замовлення та повідомлення" at bounding box center [70, 101] width 73 height 21
